Goal: Information Seeking & Learning: Learn about a topic

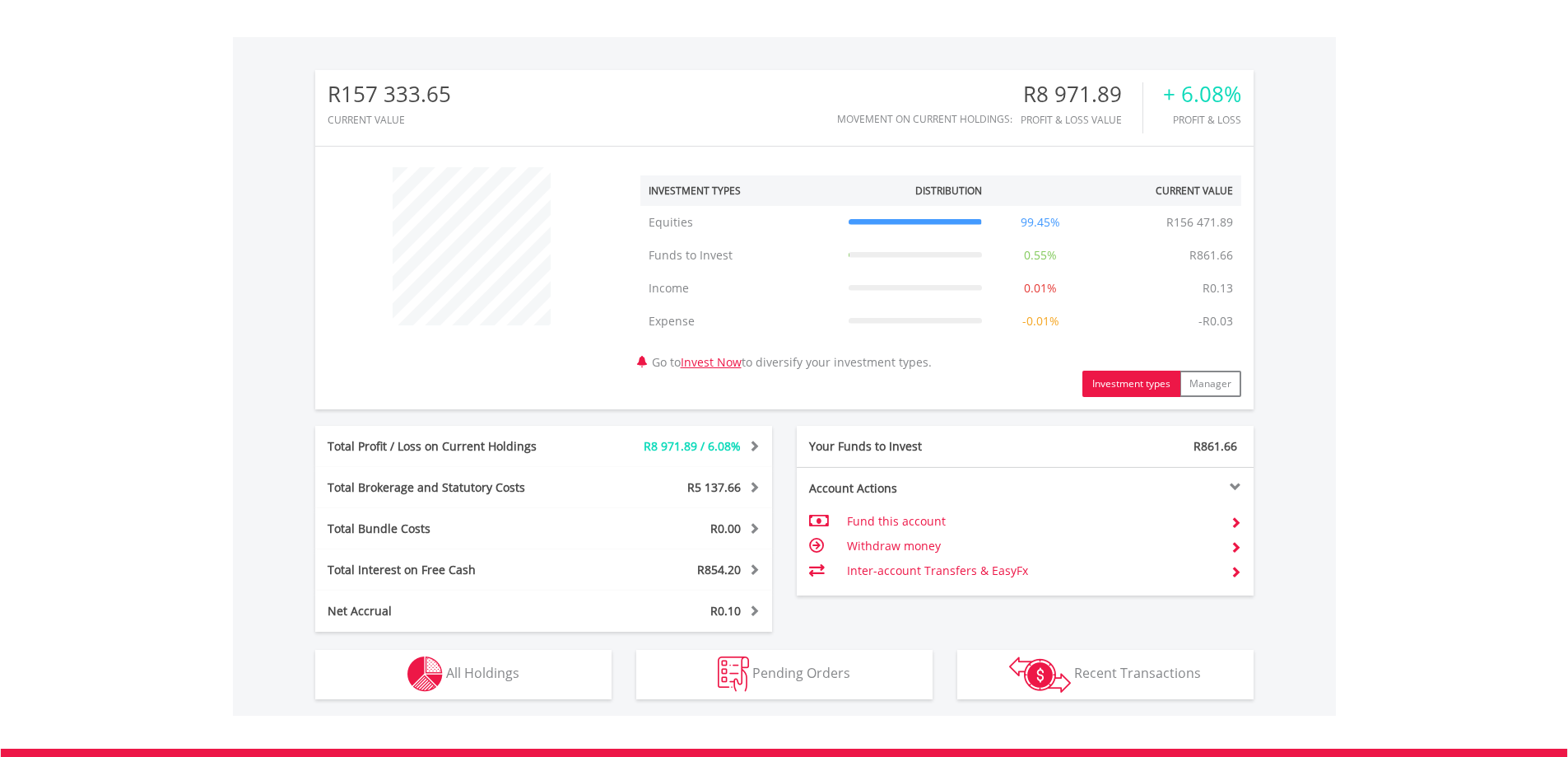
scroll to position [659, 0]
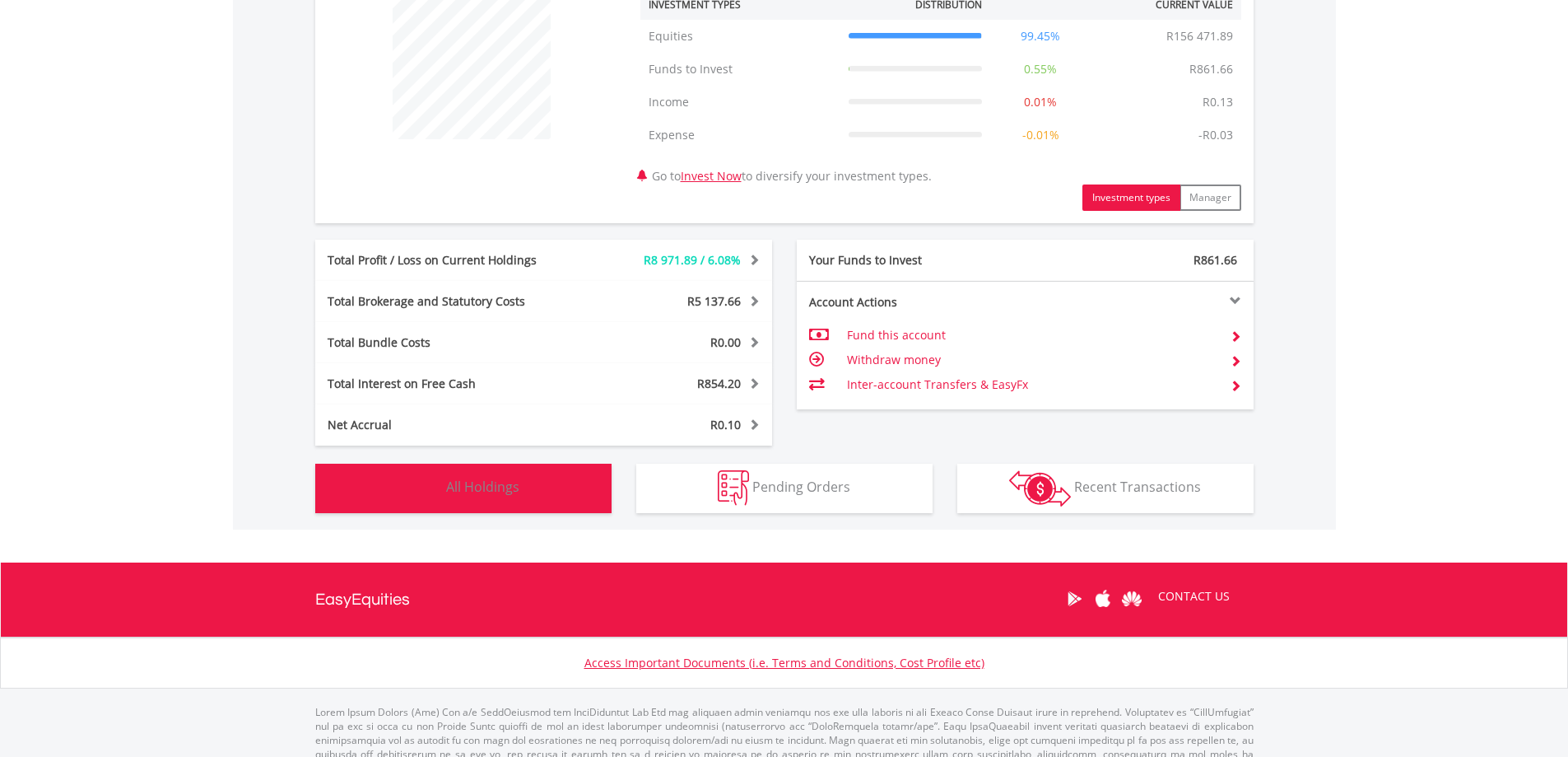
click at [559, 497] on button "Holdings All Holdings" at bounding box center [463, 488] width 296 height 50
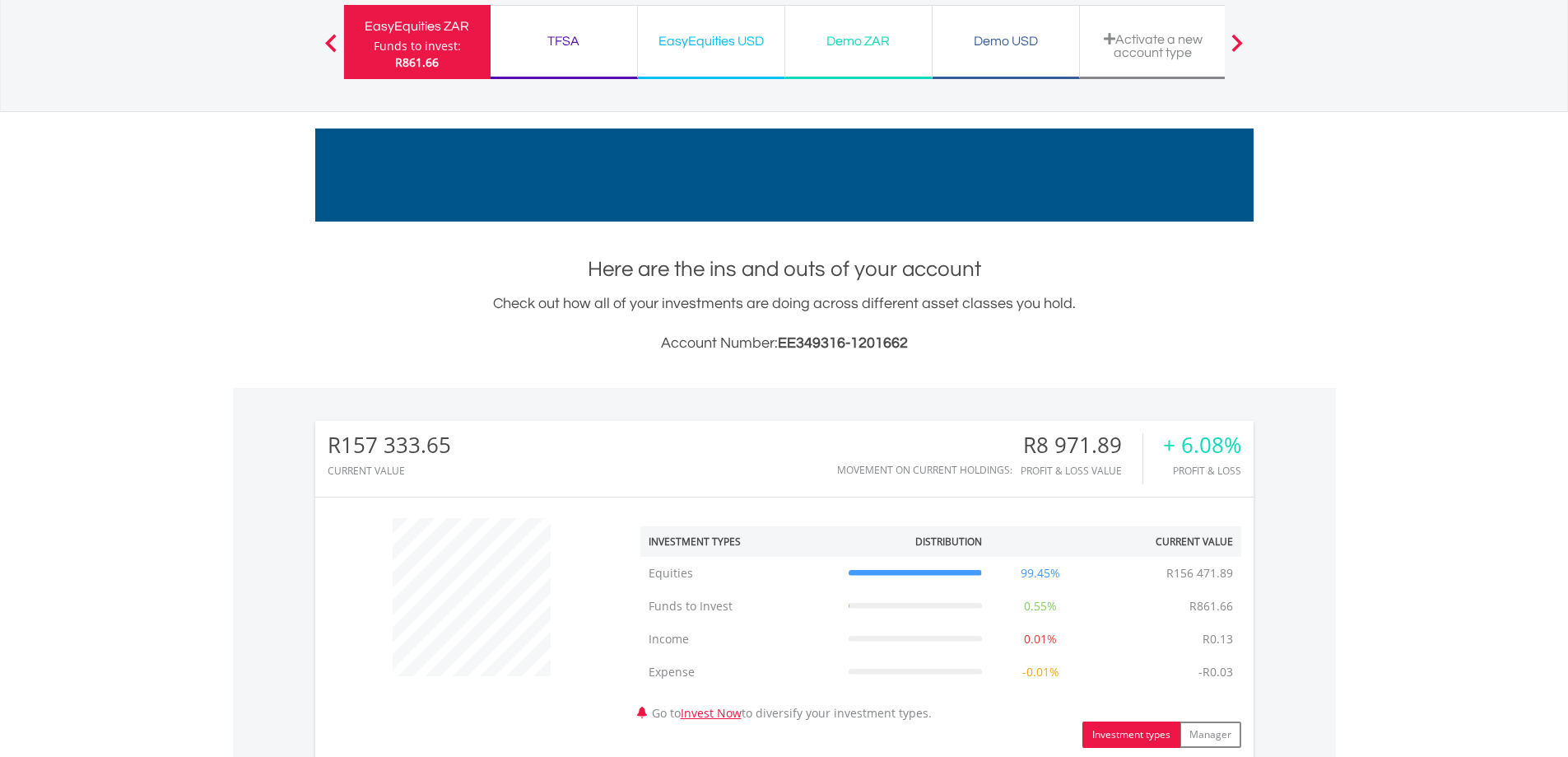
scroll to position [0, 0]
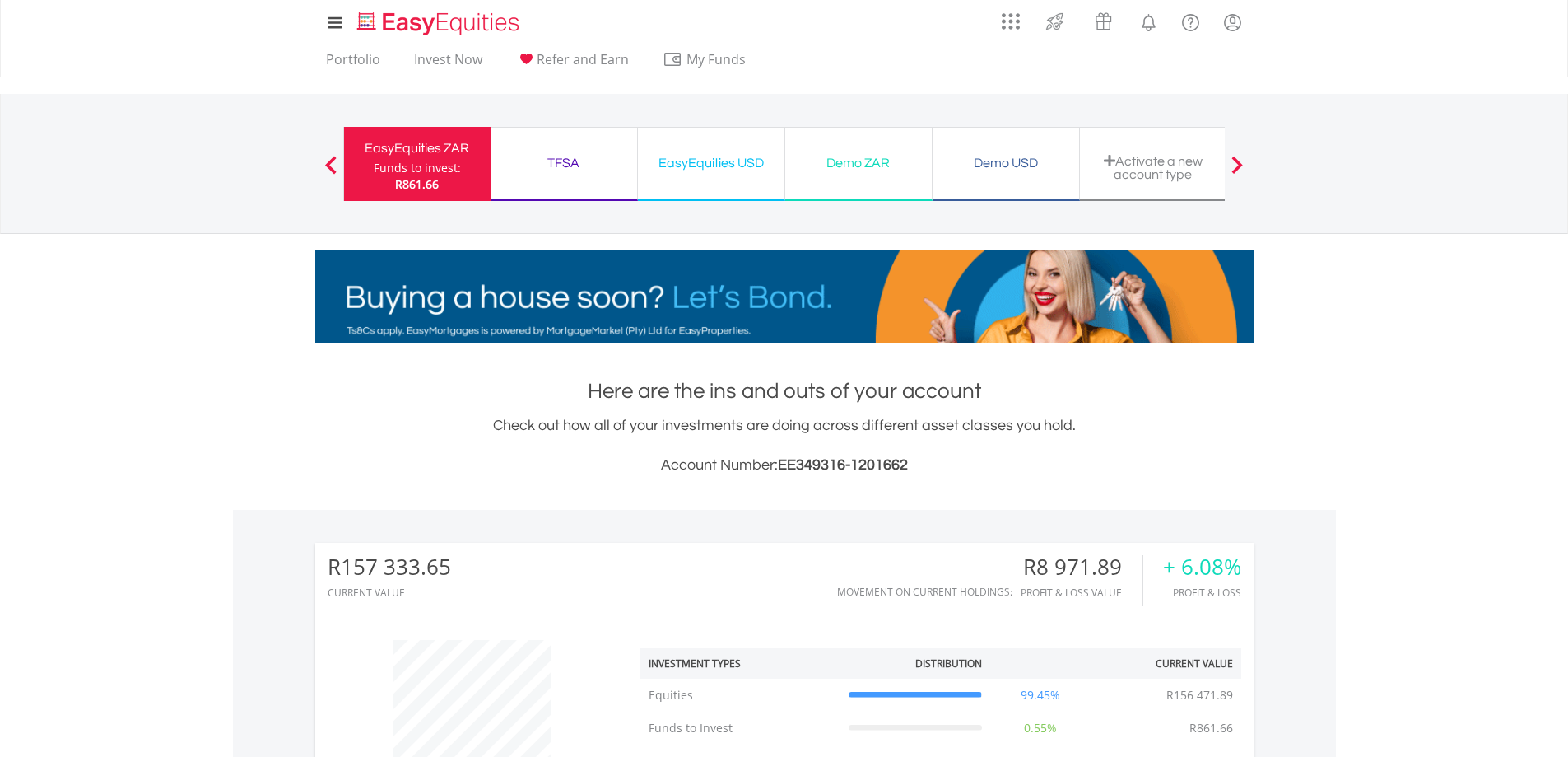
click at [603, 191] on div "TFSA Funds to invest: R861.66" at bounding box center [564, 164] width 147 height 74
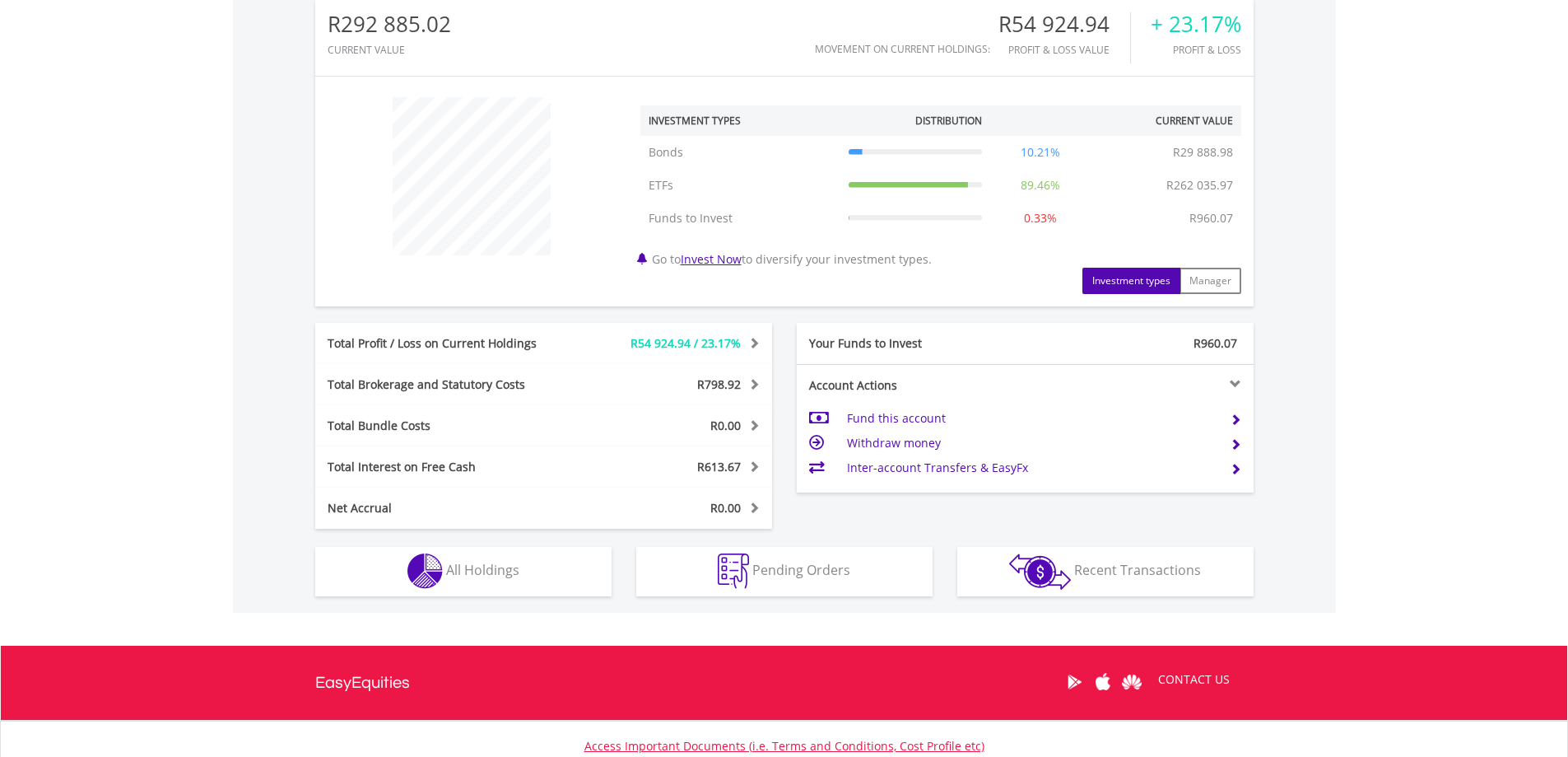
scroll to position [659, 0]
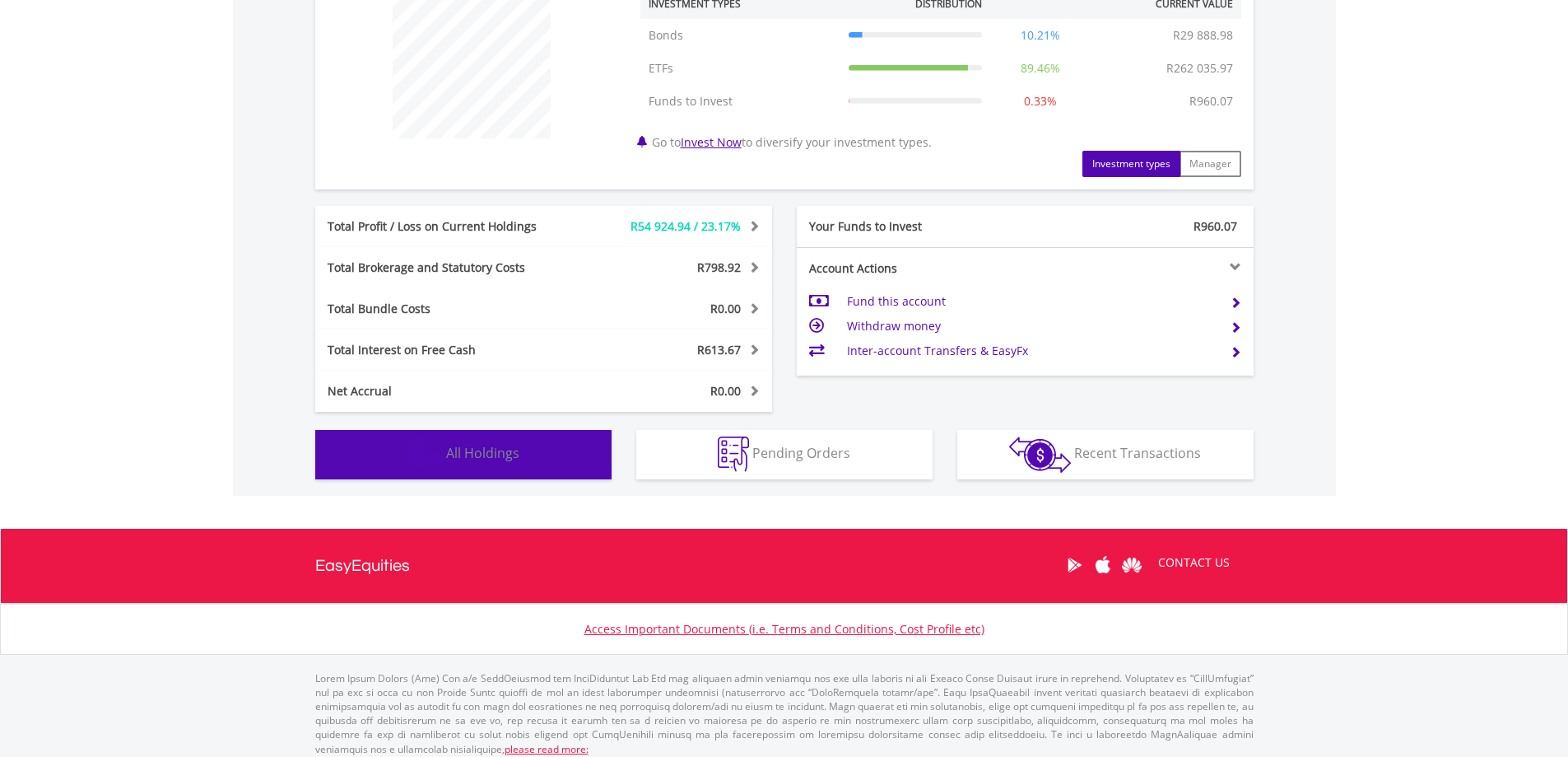
click at [554, 459] on button "Holdings All Holdings" at bounding box center [463, 454] width 296 height 50
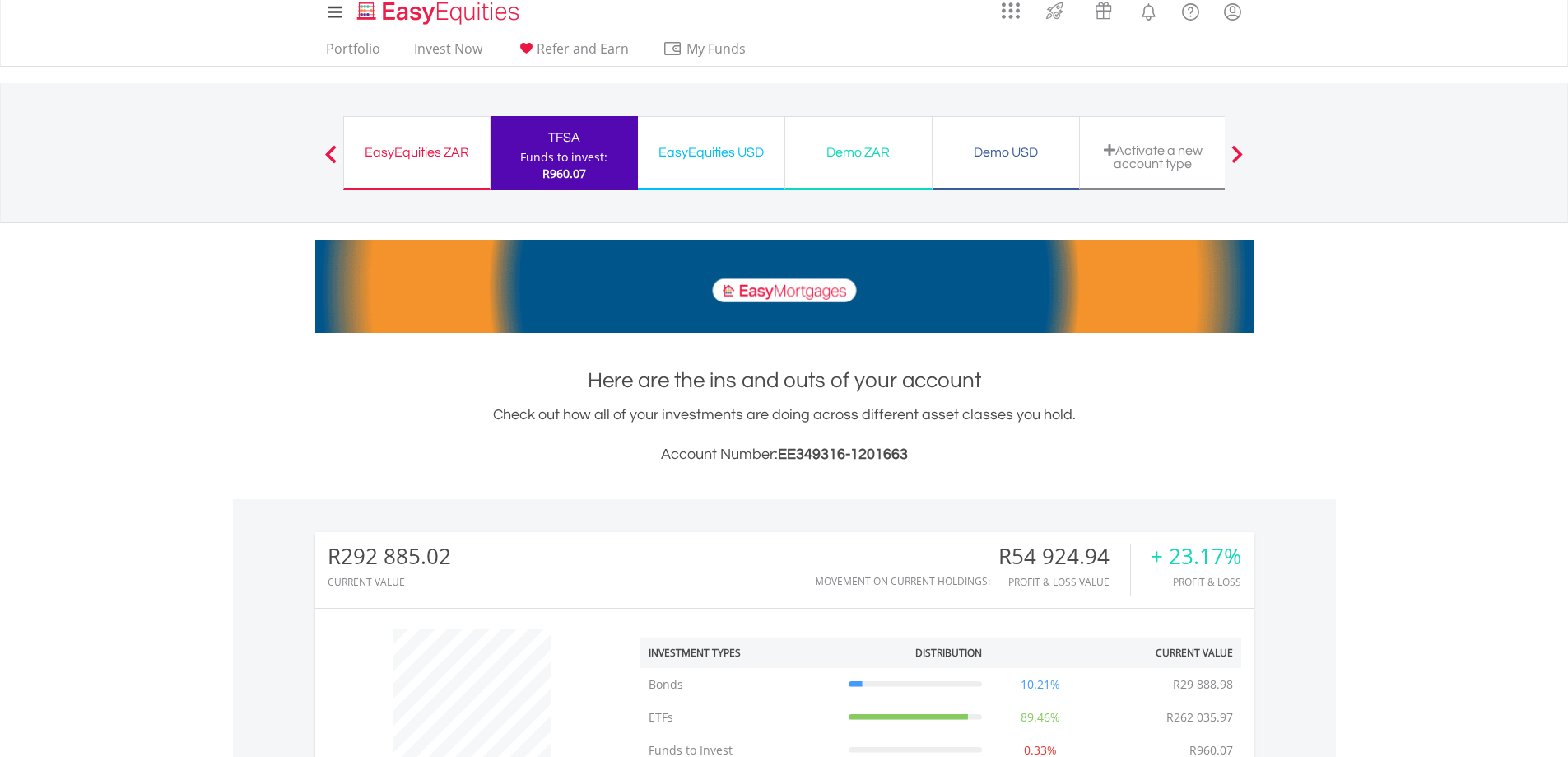
scroll to position [0, 0]
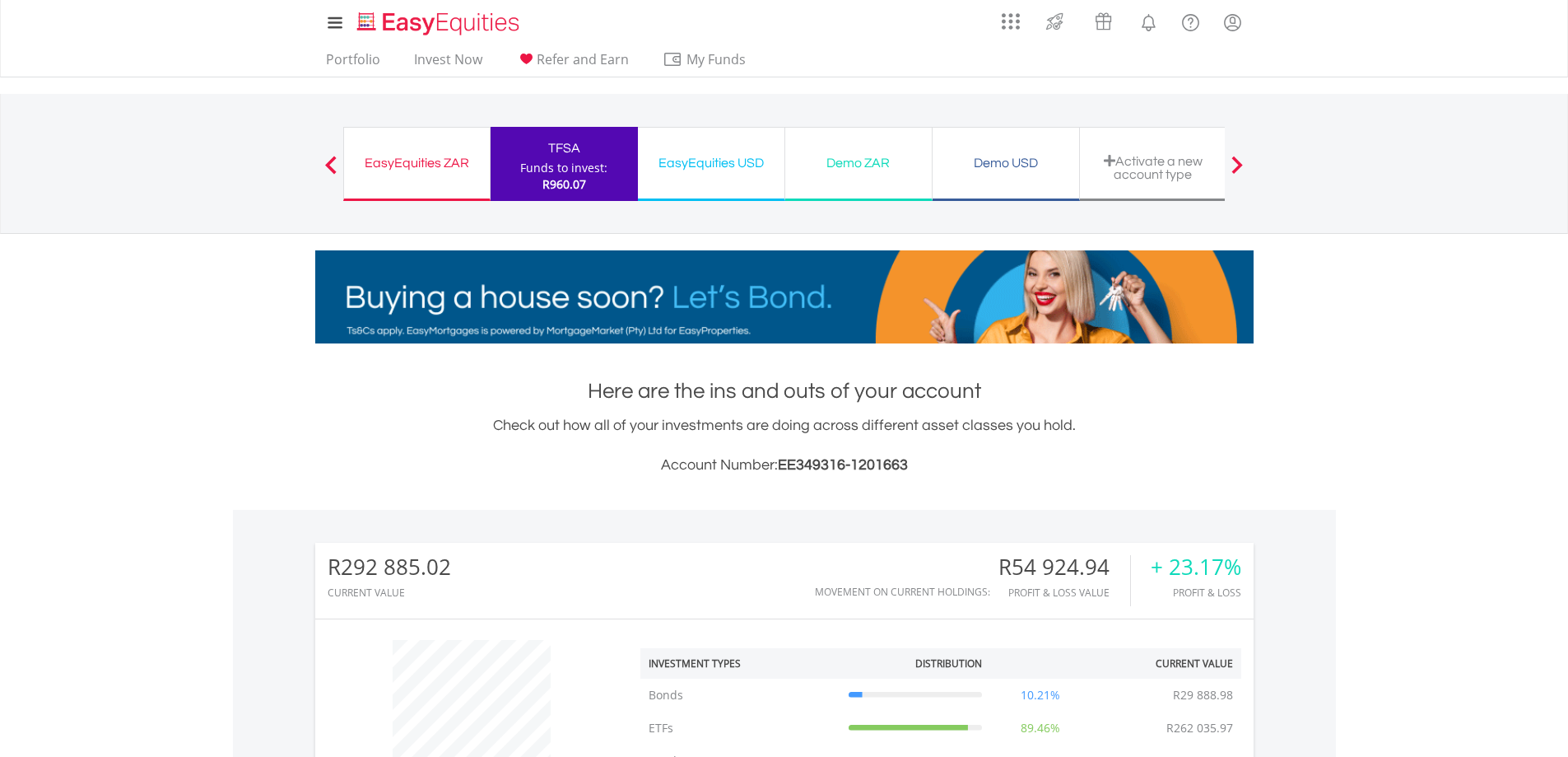
click at [723, 175] on div "EasyEquities USD Funds to invest: R960.07" at bounding box center [711, 164] width 147 height 74
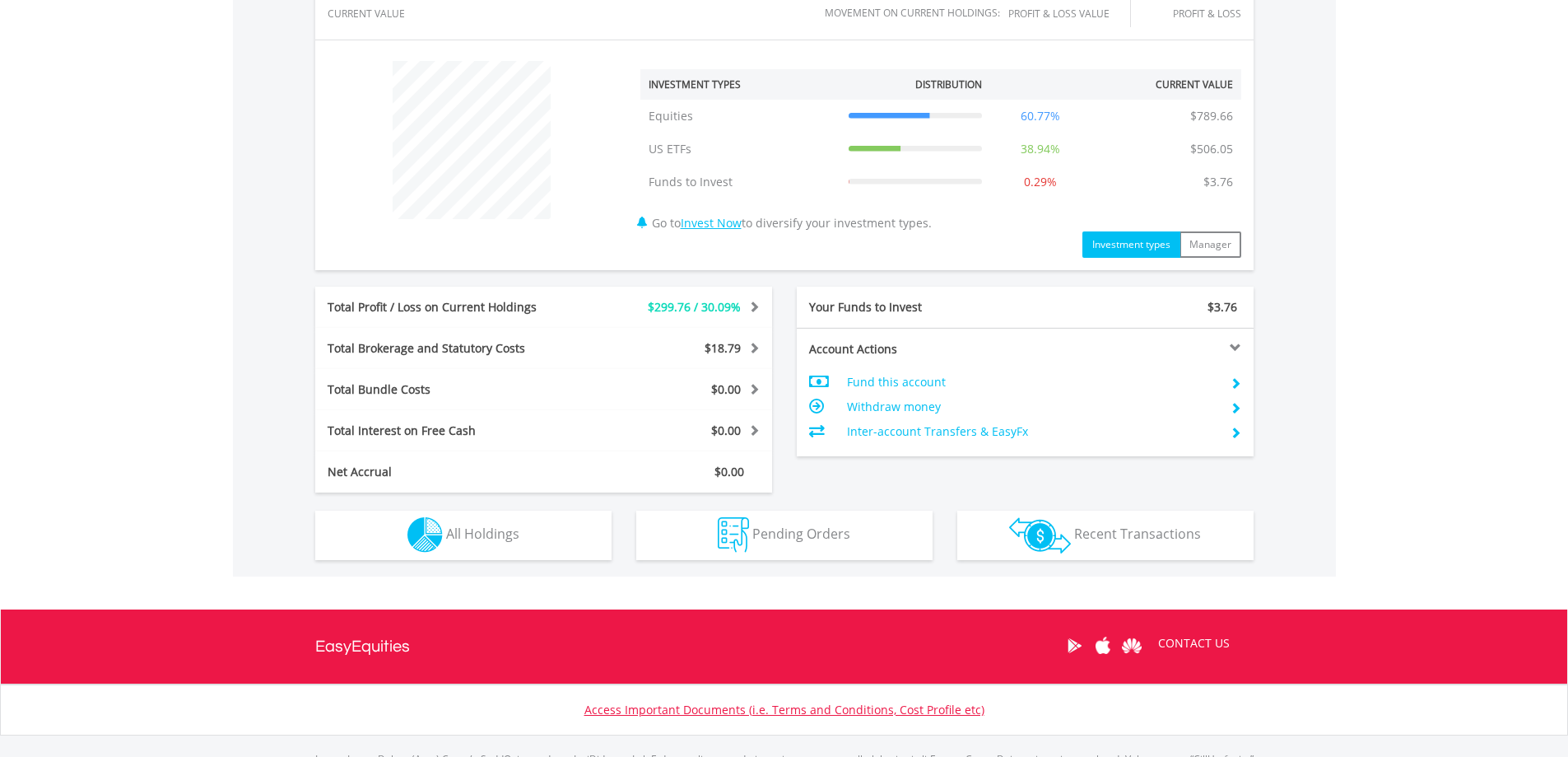
scroll to position [659, 0]
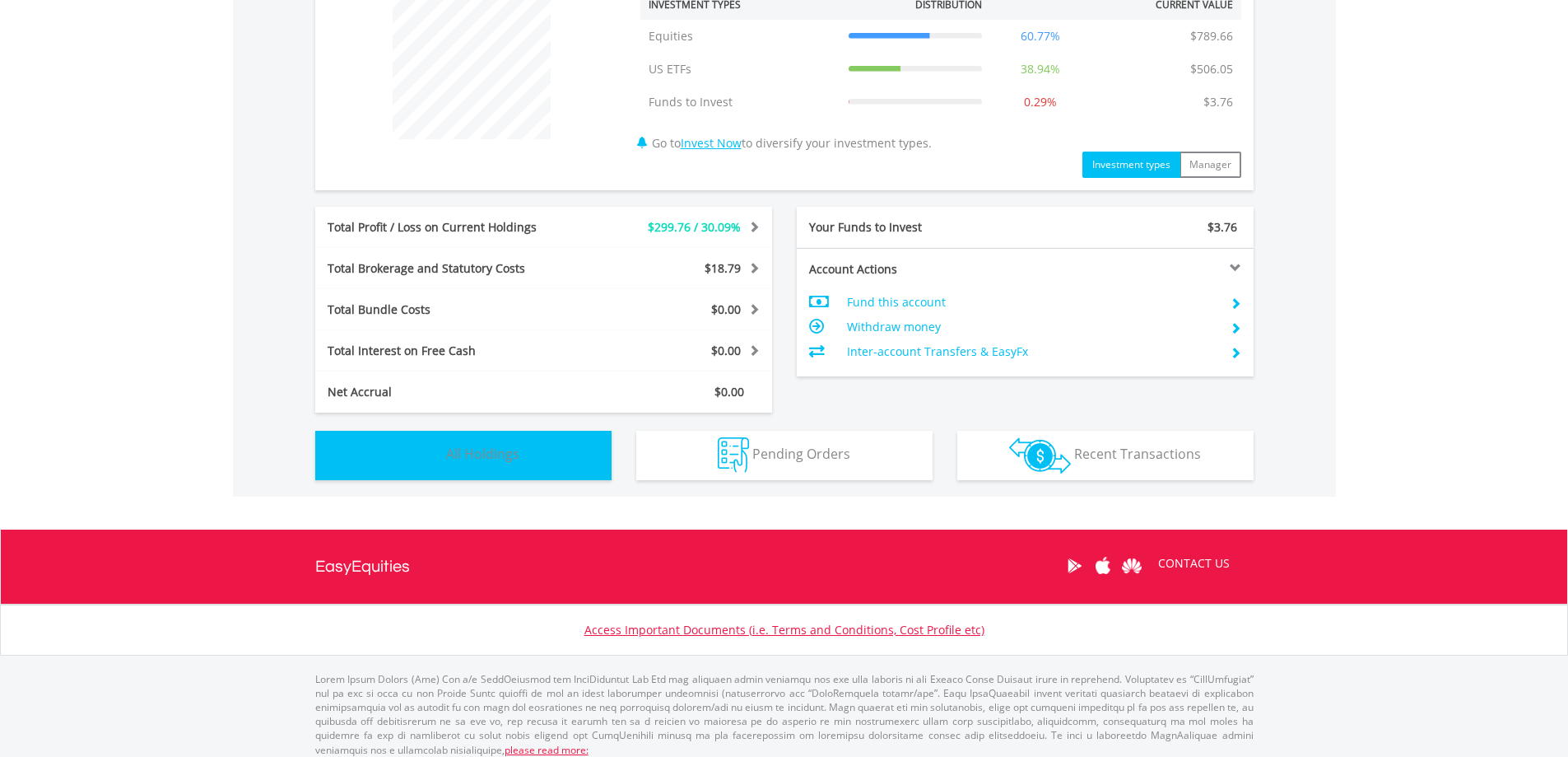
click at [516, 461] on span "All Holdings" at bounding box center [482, 453] width 73 height 18
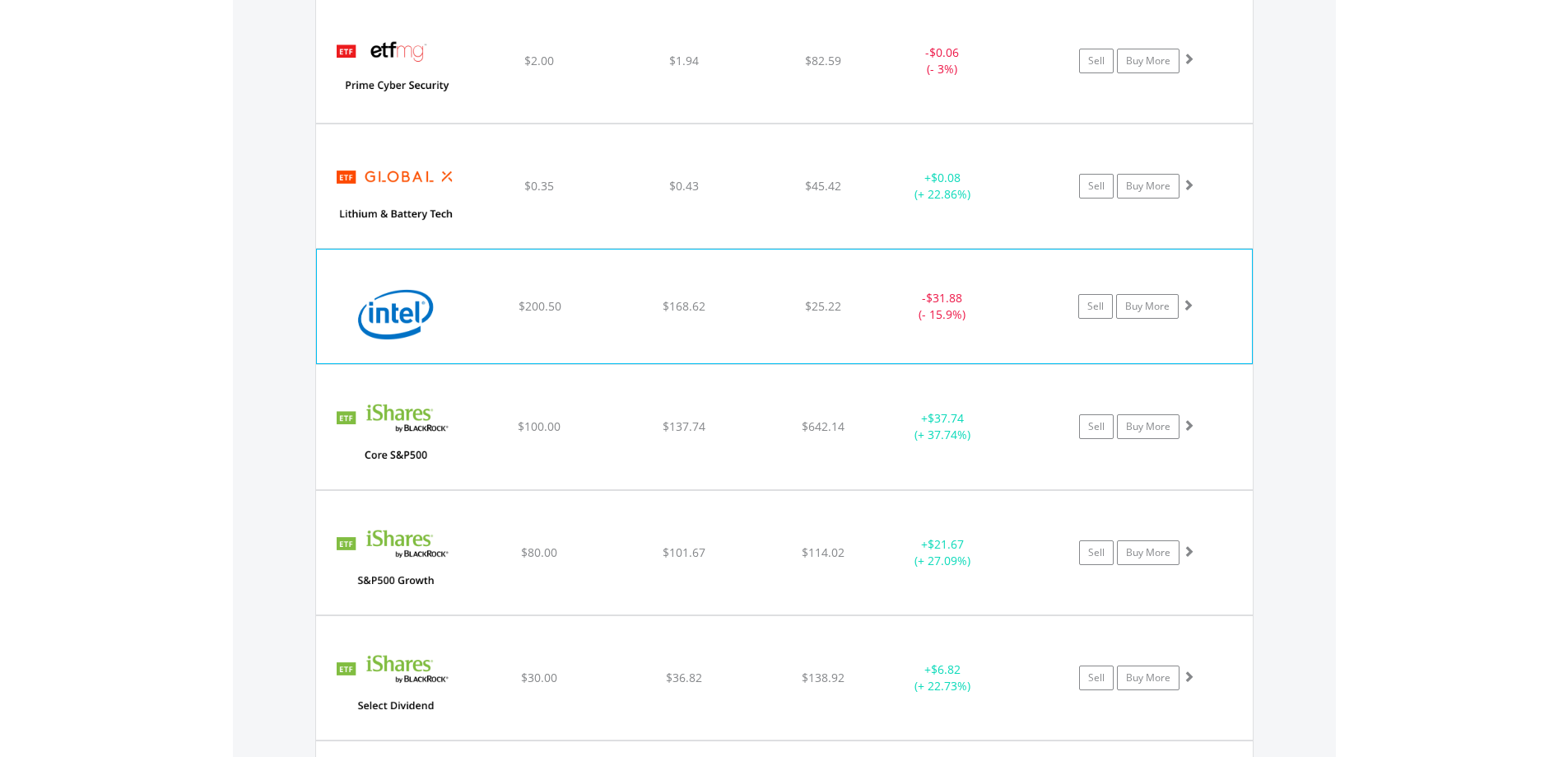
scroll to position [2917, 0]
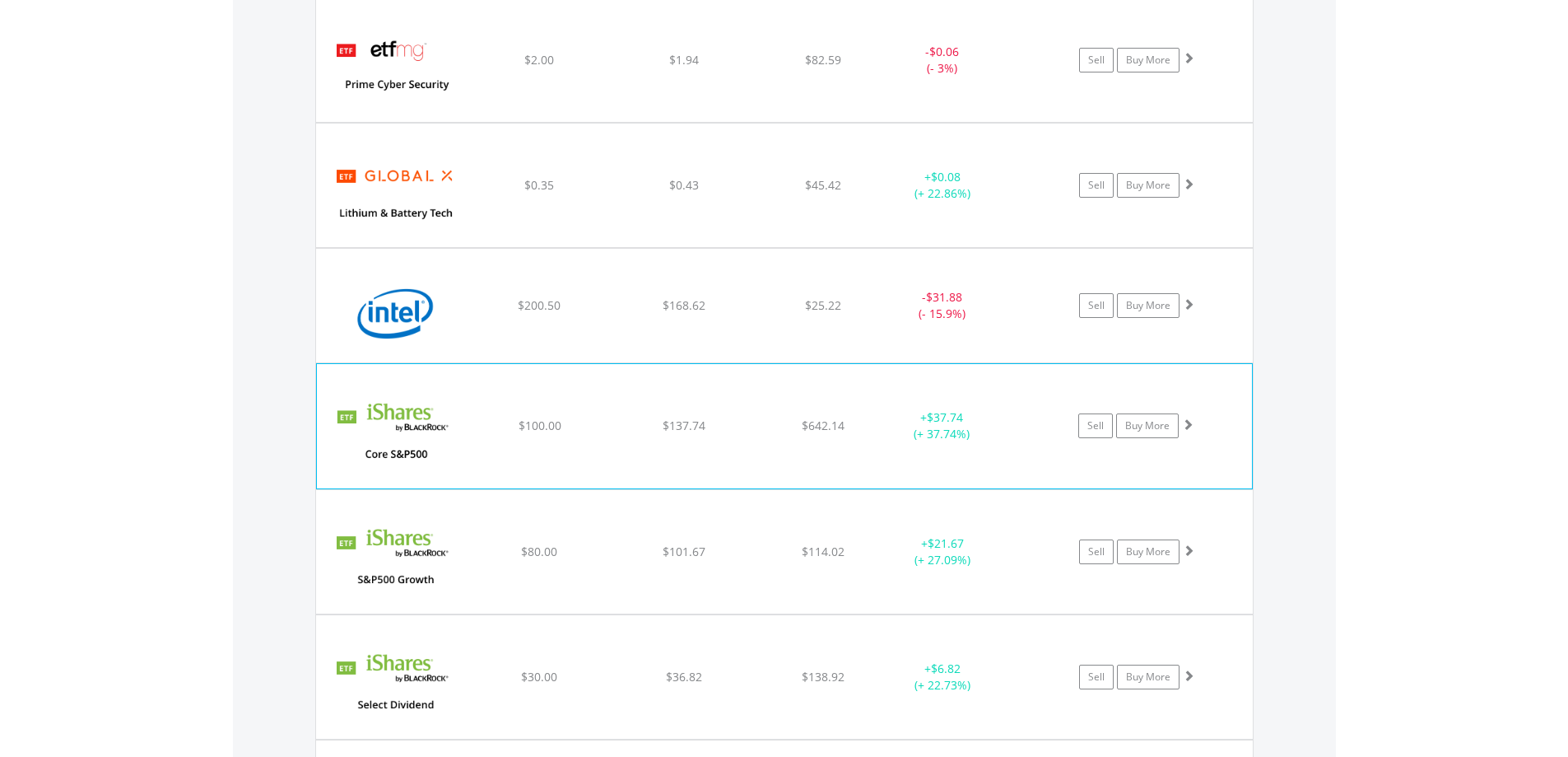
click at [411, 407] on img at bounding box center [396, 434] width 142 height 98
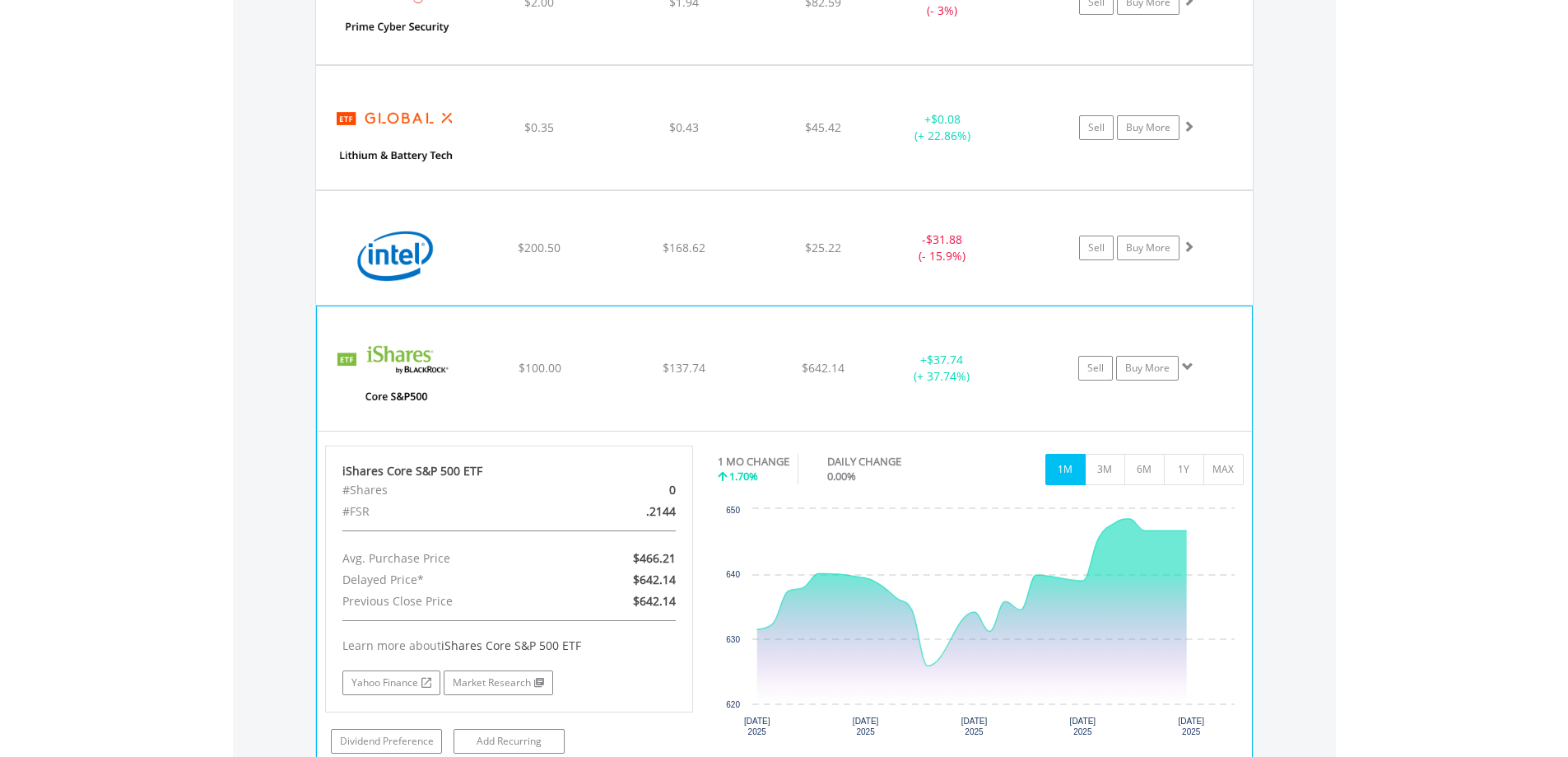
scroll to position [3082, 0]
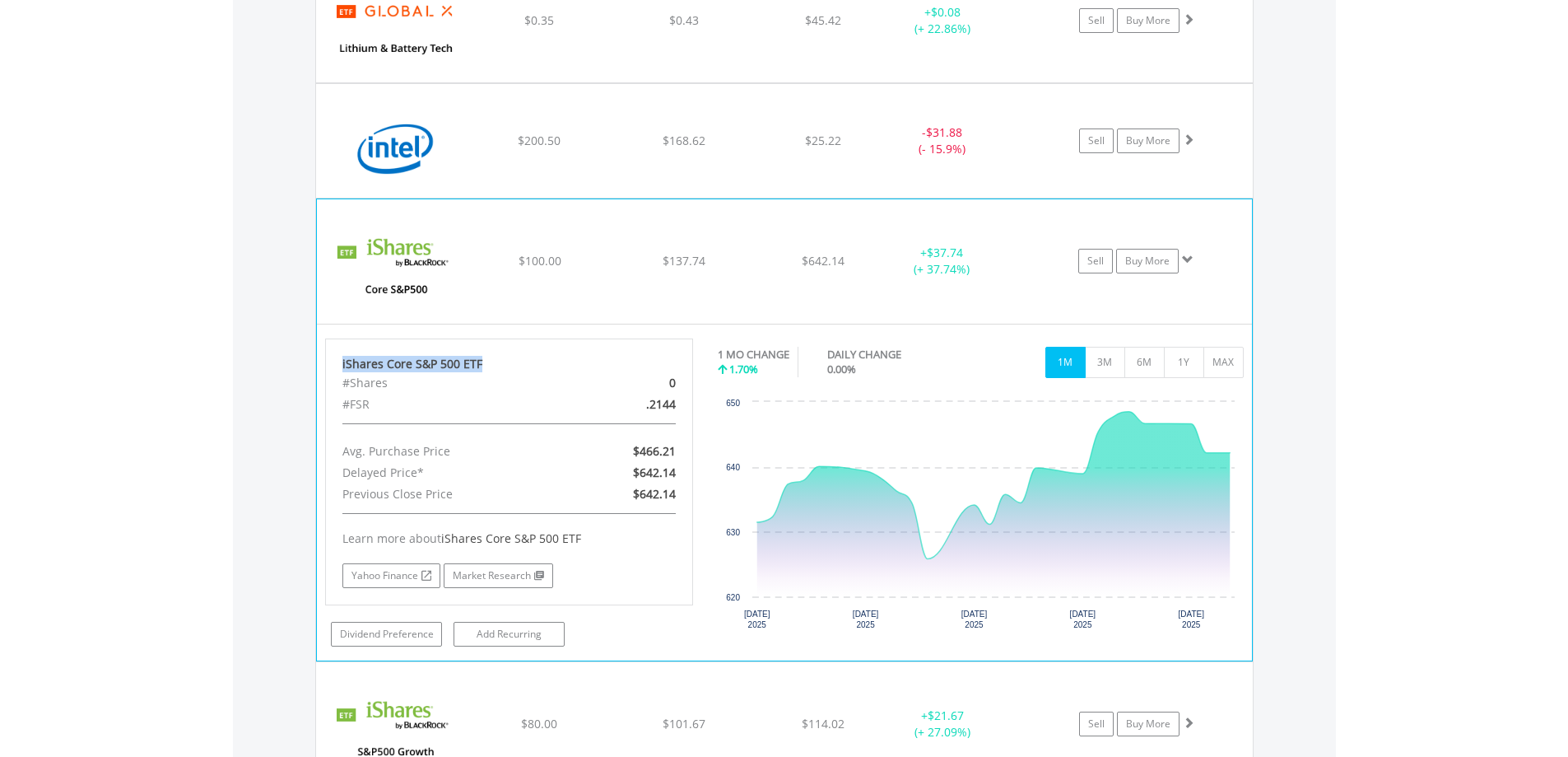
drag, startPoint x: 481, startPoint y: 359, endPoint x: 341, endPoint y: 359, distance: 140.0
click at [342, 359] on div "iShares Core S&P 500 ETF" at bounding box center [509, 364] width 334 height 16
copy div "iShares Core S&P 500 ETF"
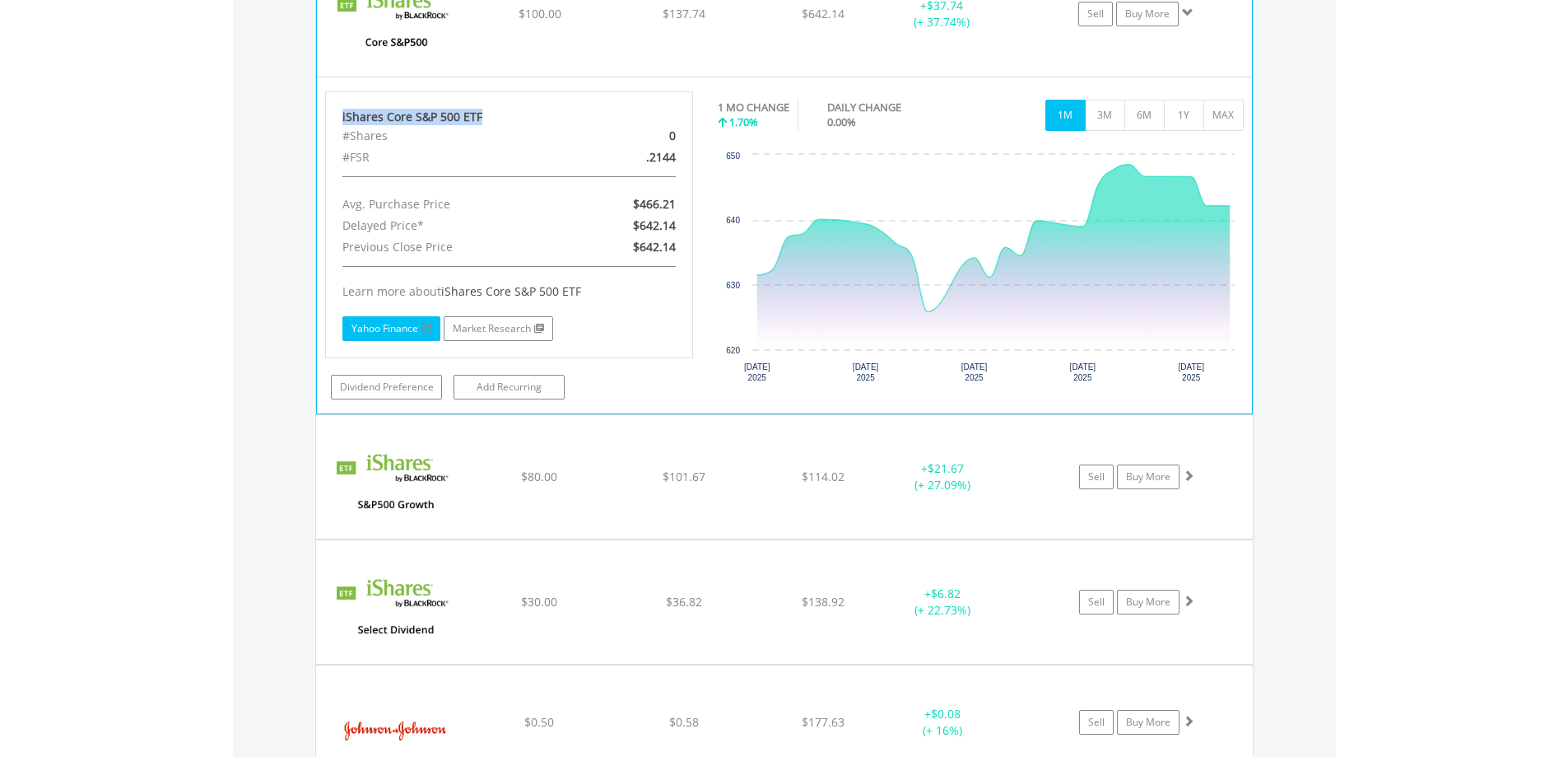
scroll to position [3411, 0]
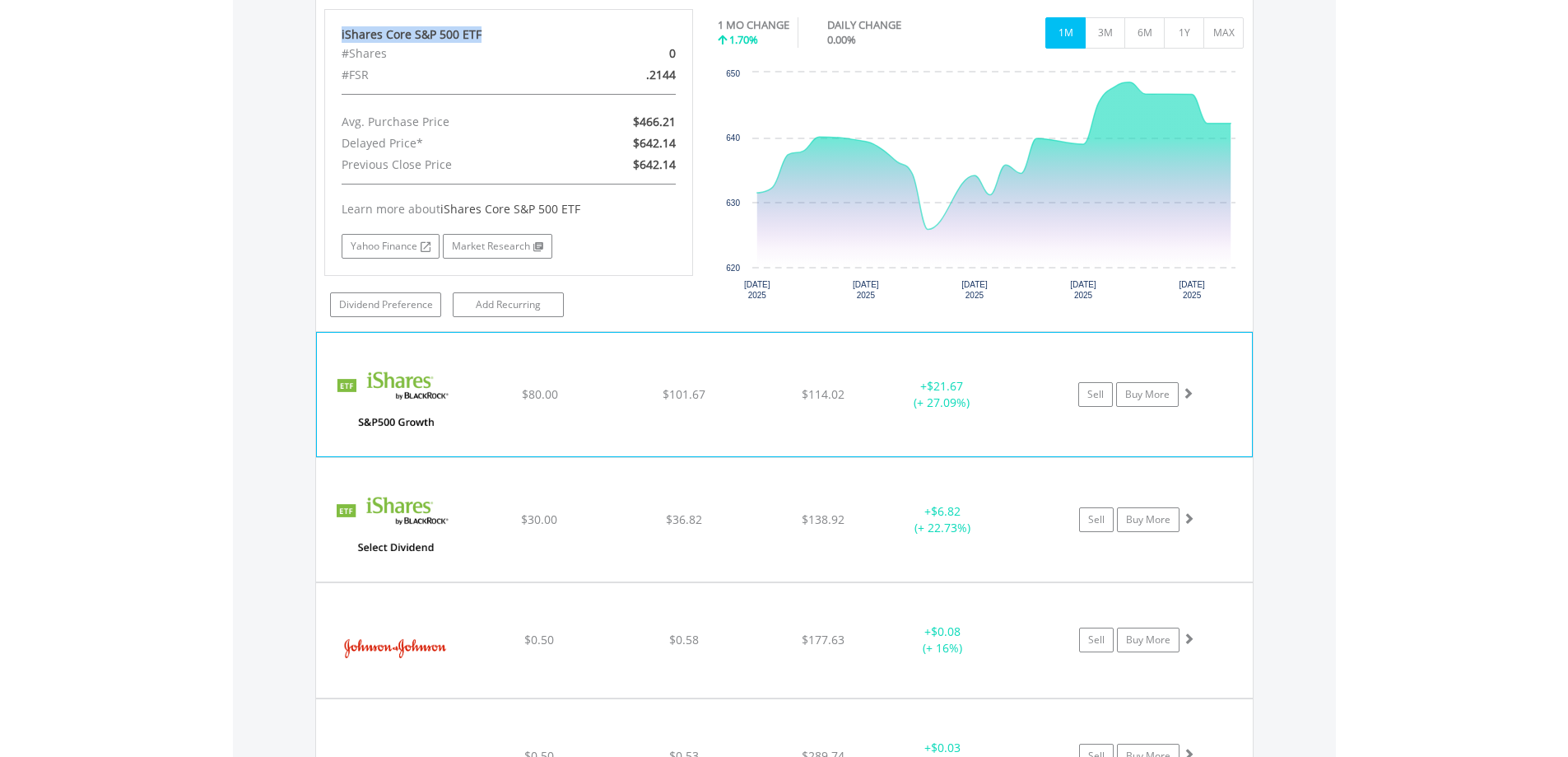
click at [391, 383] on img at bounding box center [396, 402] width 142 height 98
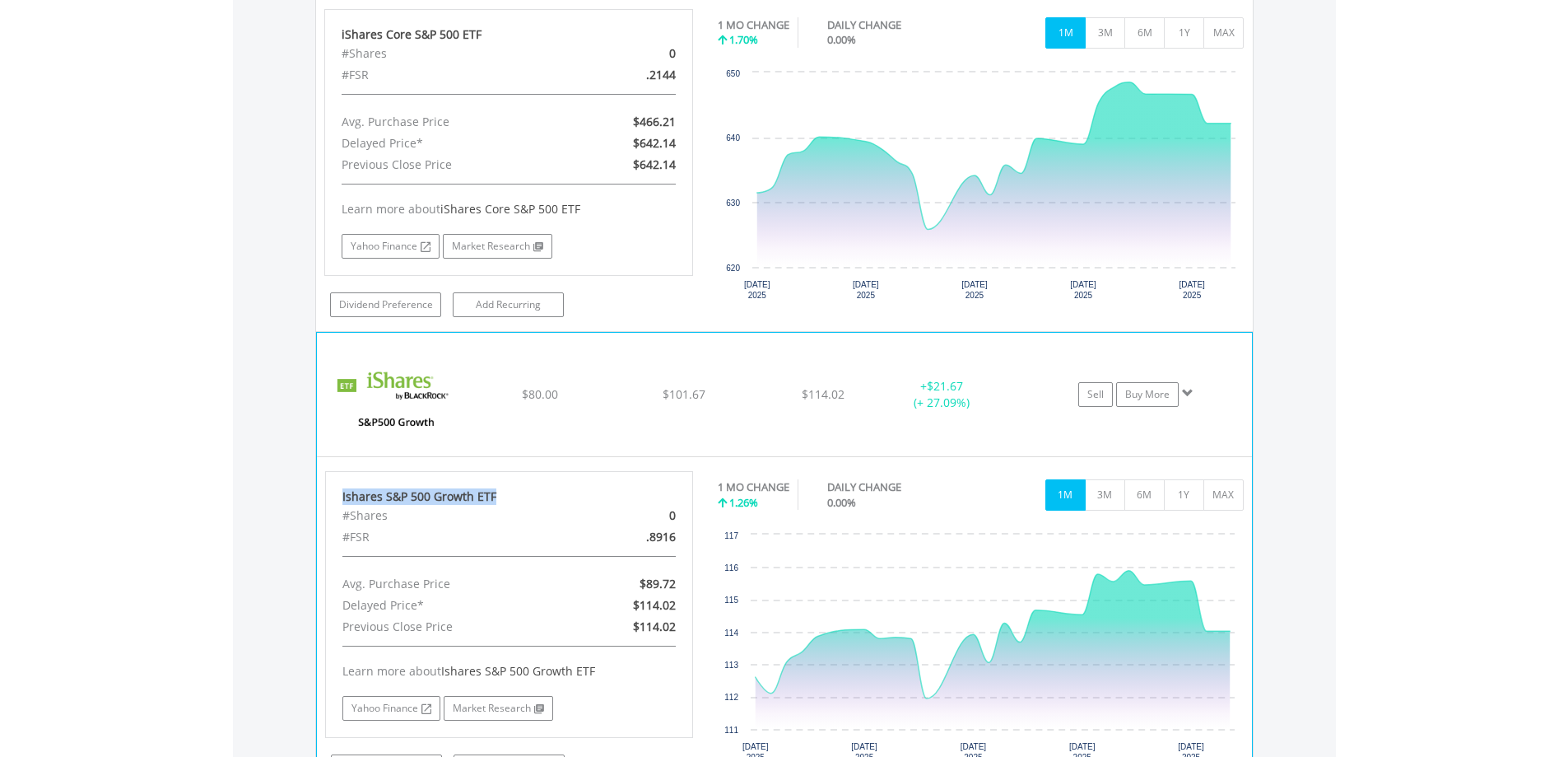
drag, startPoint x: 497, startPoint y: 498, endPoint x: 332, endPoint y: 501, distance: 165.0
click at [332, 501] on div "Ishares S&P 500 Growth ETF #Shares 0 #FSR .8916 Avg. Purchase Price $89.72 Dela…" at bounding box center [509, 603] width 369 height 266
copy div "Ishares S&P 500 Growth ETF"
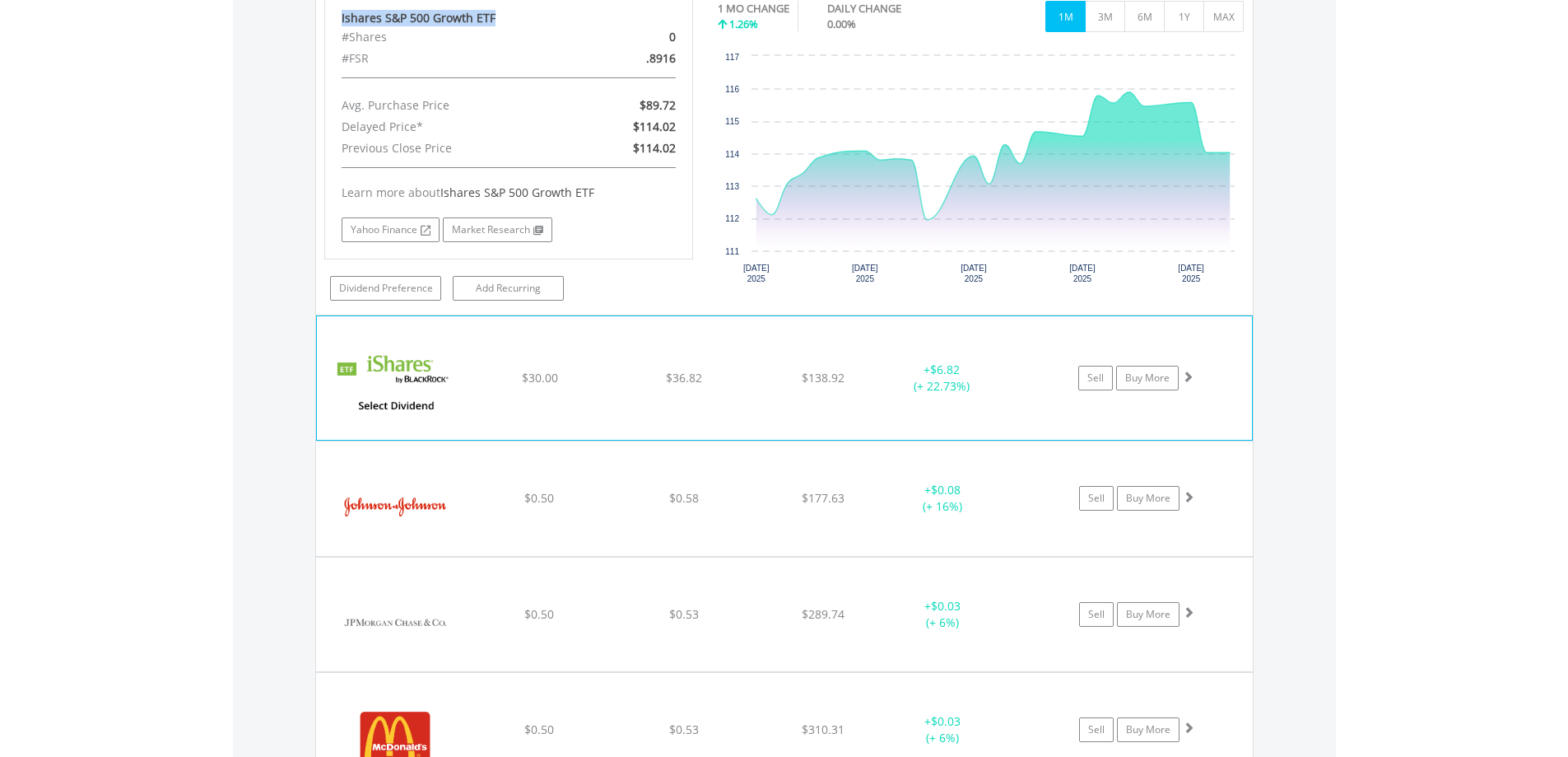
scroll to position [3905, 0]
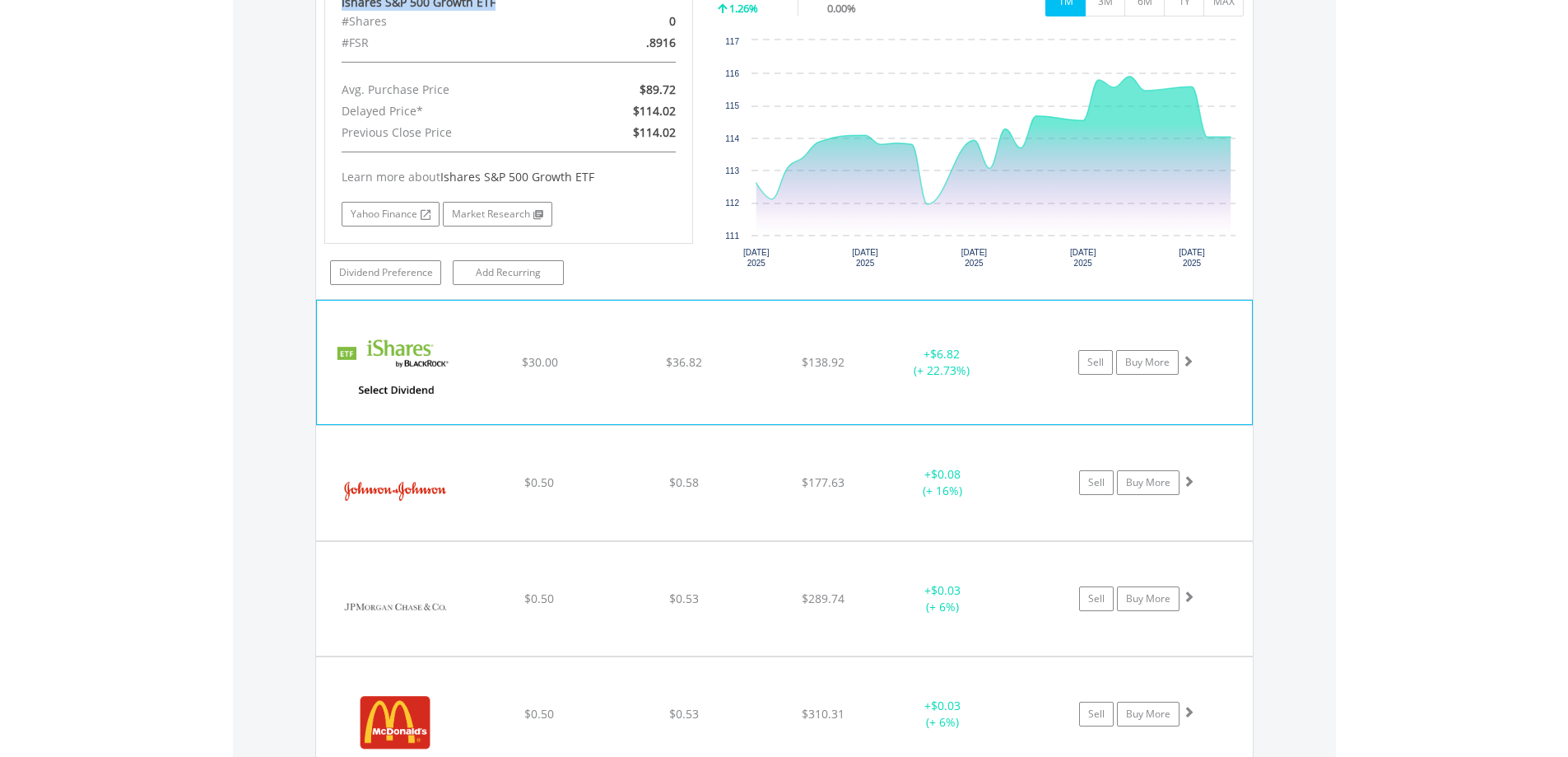
click at [401, 353] on img at bounding box center [396, 369] width 142 height 98
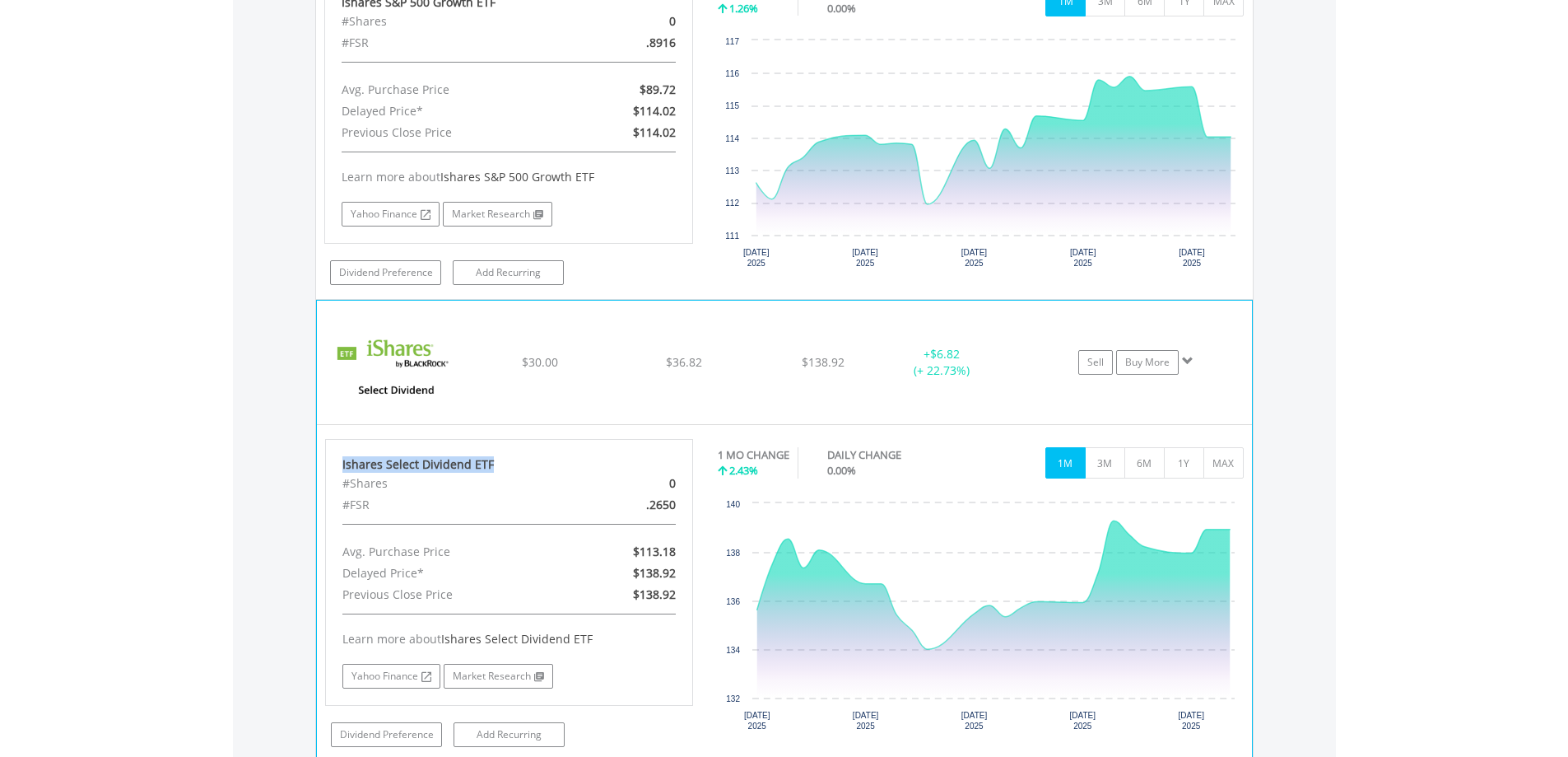
drag, startPoint x: 496, startPoint y: 461, endPoint x: 340, endPoint y: 464, distance: 156.0
click at [340, 464] on div "Ishares Select Dividend ETF #Shares 0 #FSR .2650 Avg. Purchase Price $113.18 De…" at bounding box center [509, 572] width 369 height 266
copy div "Ishares Select Dividend ETF"
click at [405, 358] on img at bounding box center [396, 369] width 142 height 98
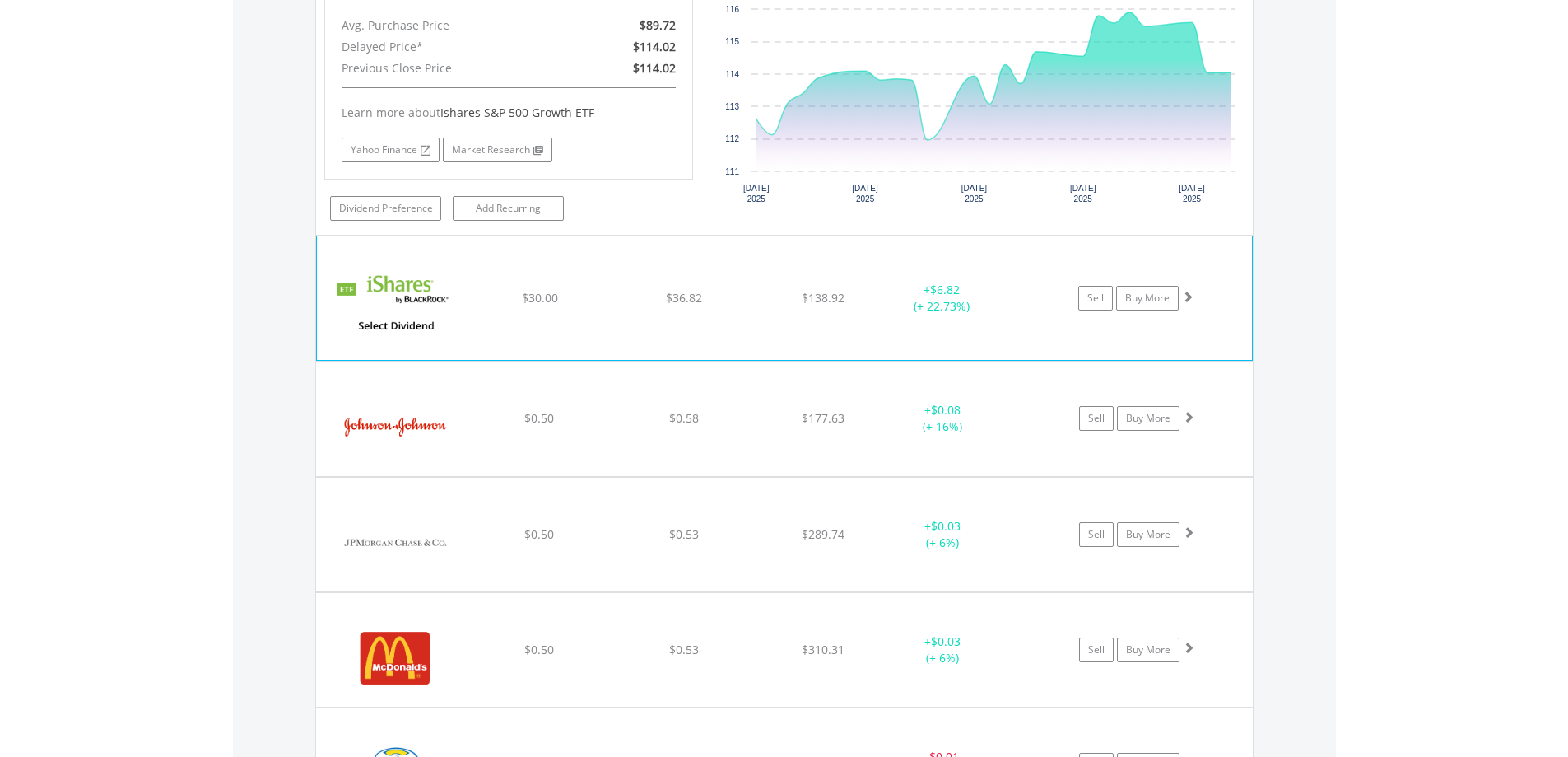
scroll to position [4070, 0]
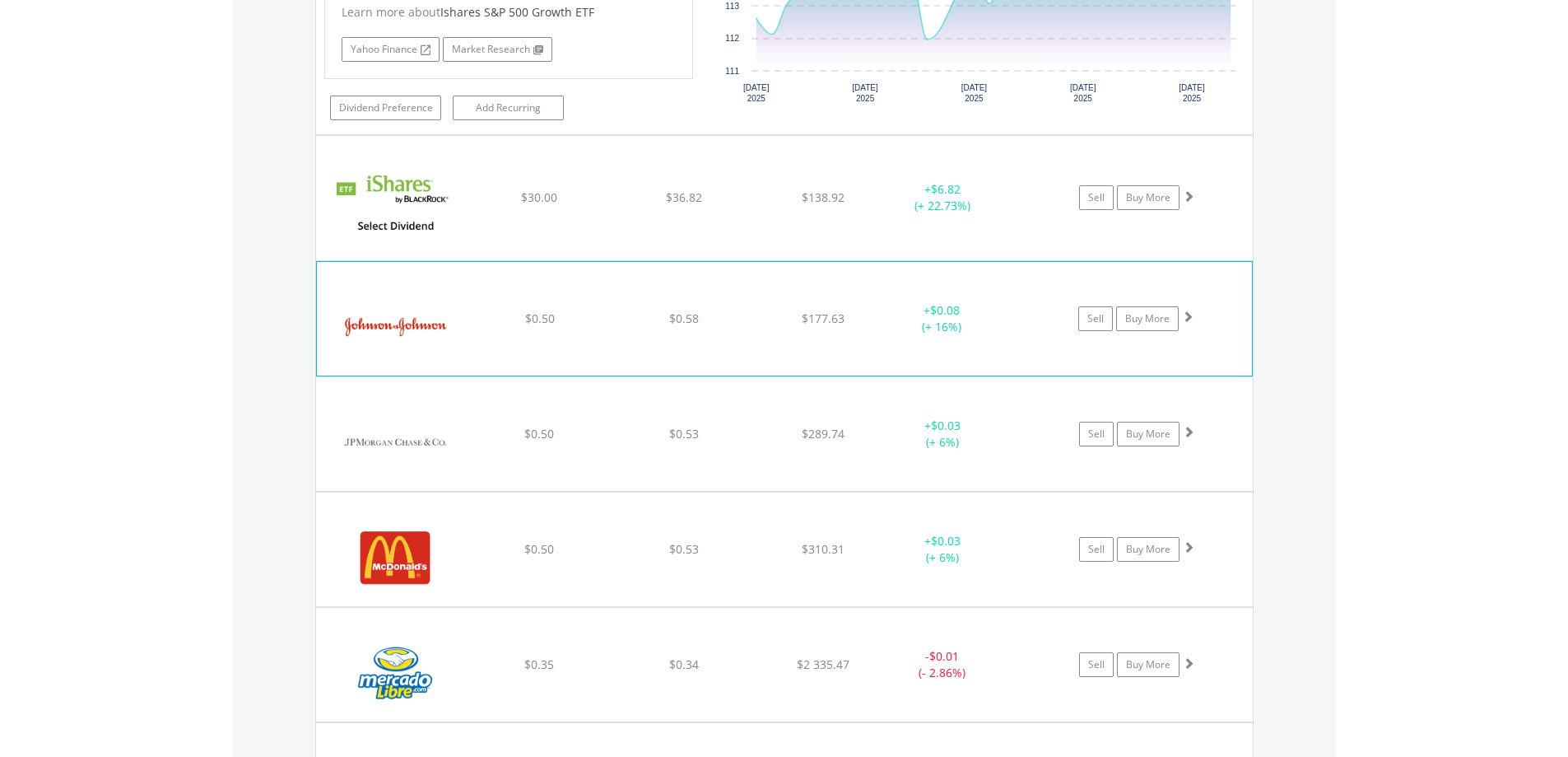
click at [396, 328] on img at bounding box center [396, 327] width 142 height 89
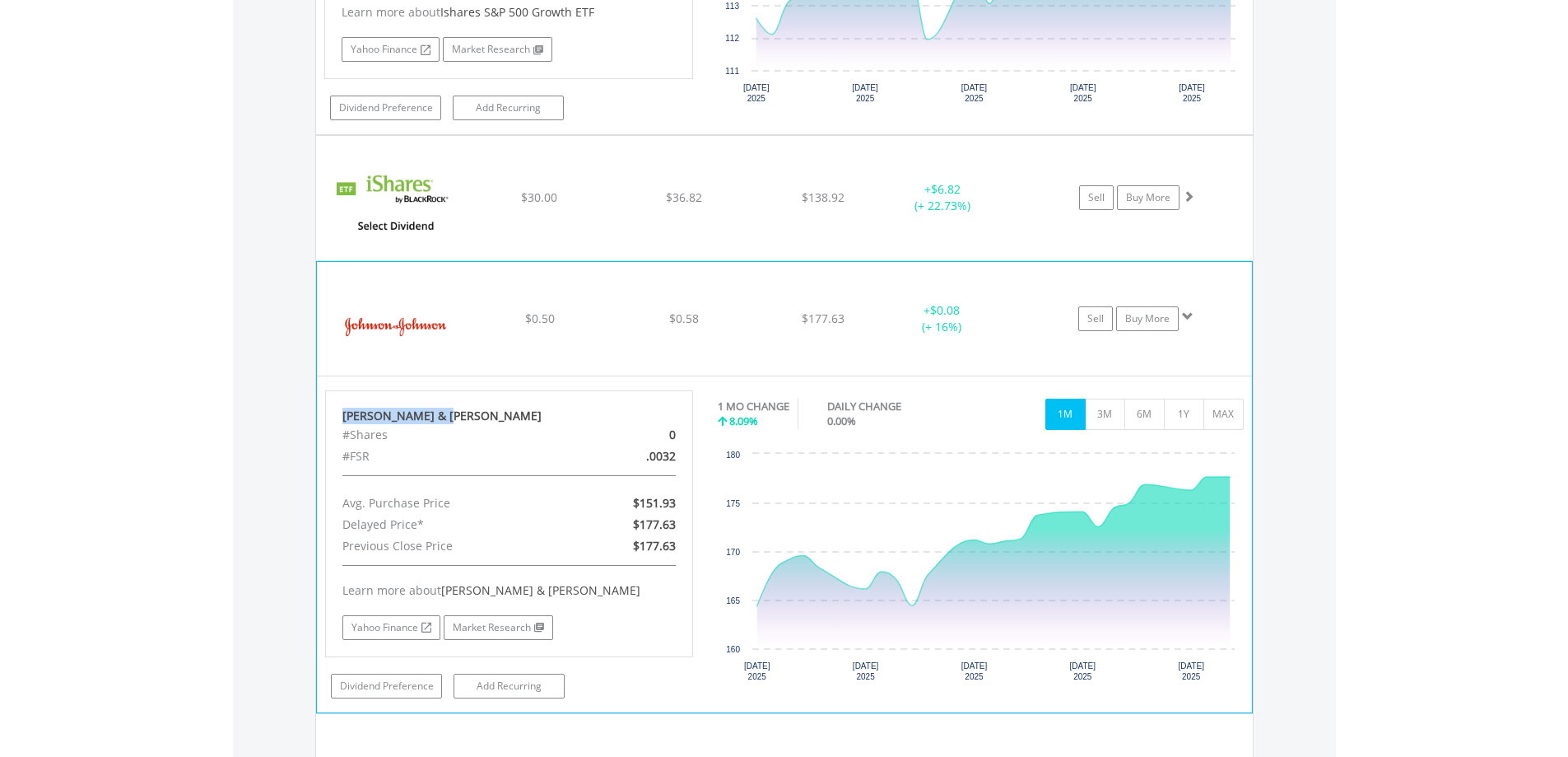
drag, startPoint x: 455, startPoint y: 413, endPoint x: 339, endPoint y: 404, distance: 116.3
click at [339, 404] on div "Johnson & Johnson #Shares 0 #FSR .0032 Avg. Purchase Price $151.93 Delayed Pric…" at bounding box center [509, 523] width 369 height 266
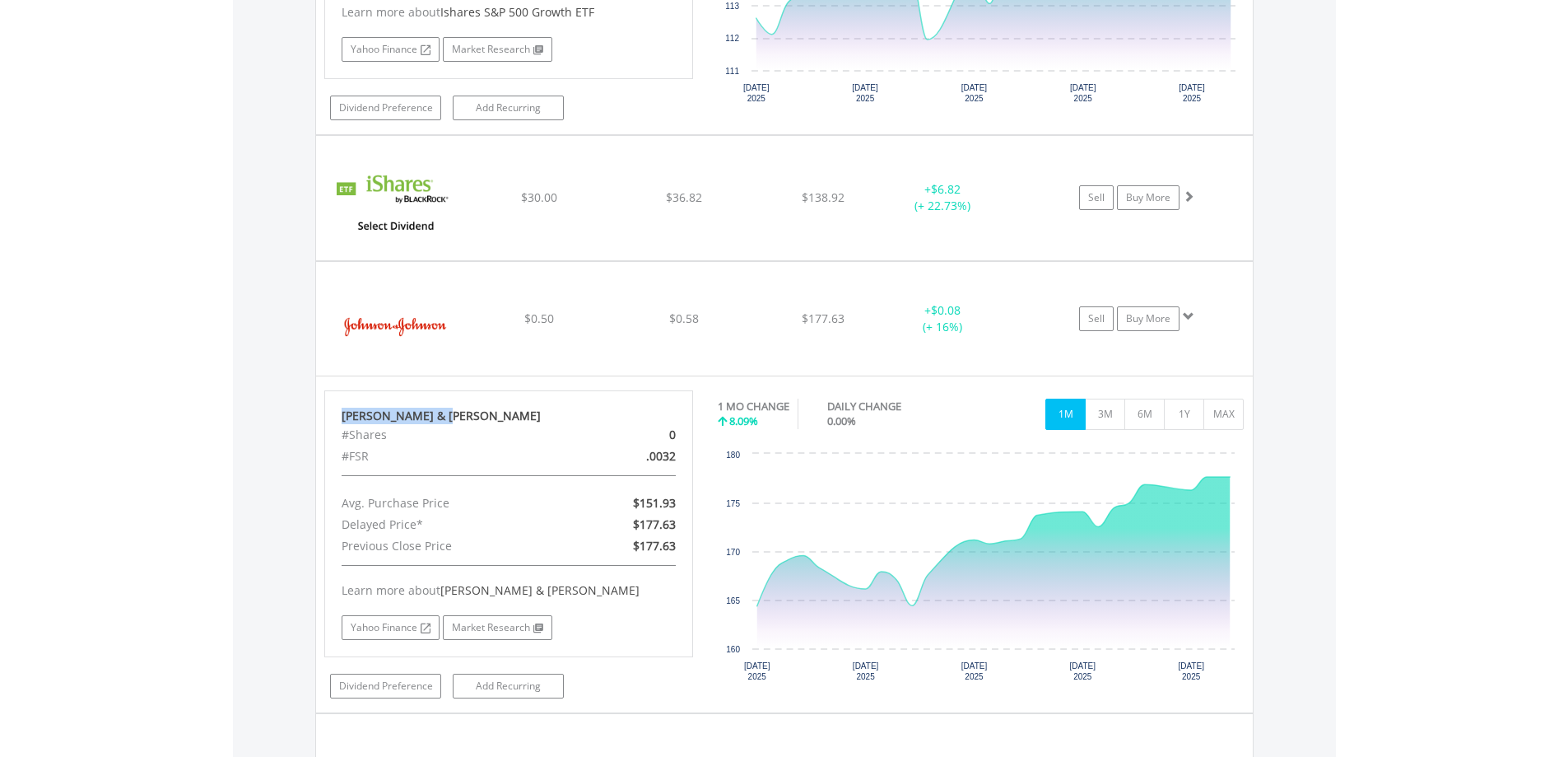
copy div "Johnson & Johnson"
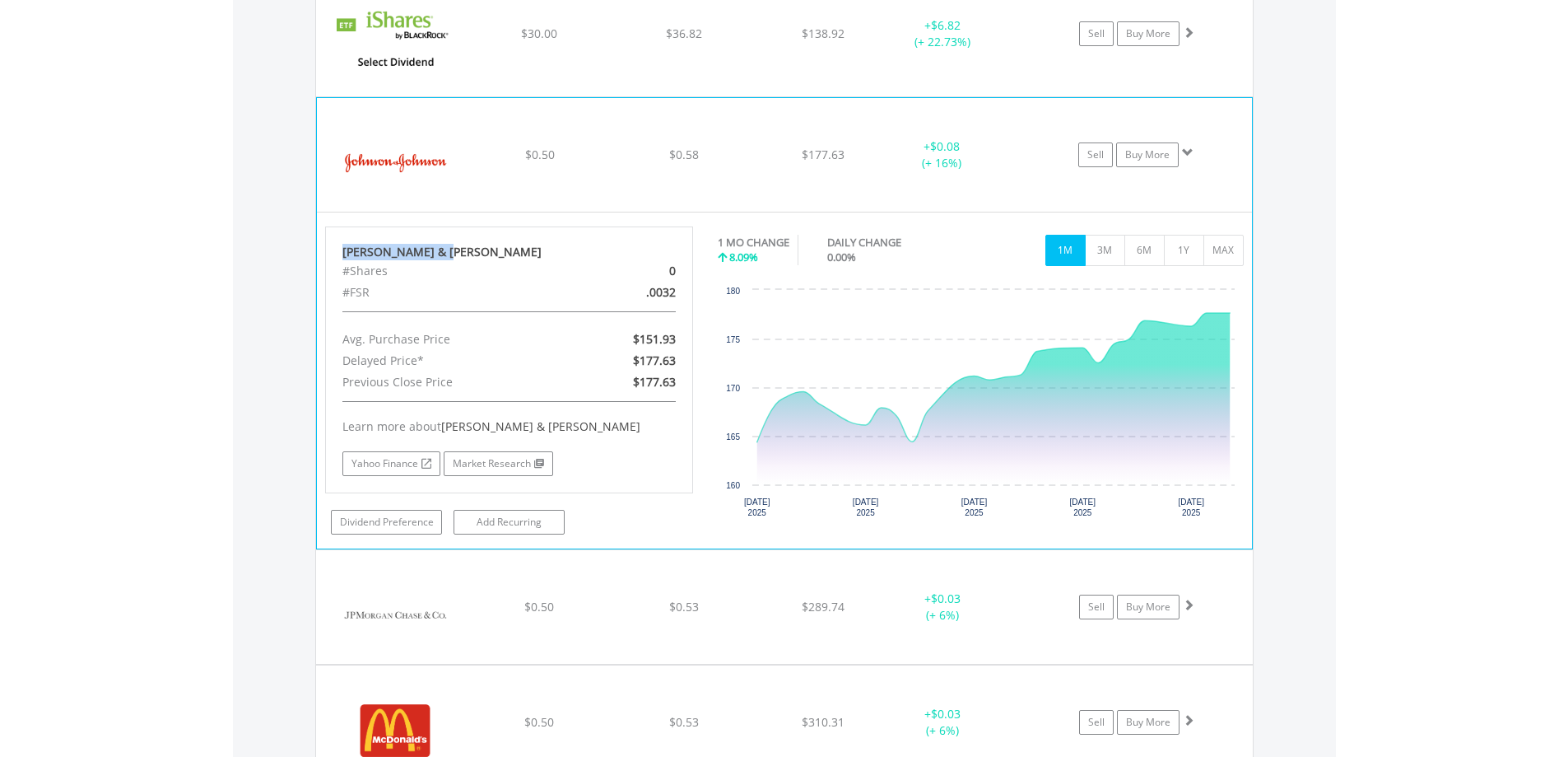
scroll to position [4235, 0]
click at [394, 172] on img at bounding box center [396, 162] width 142 height 89
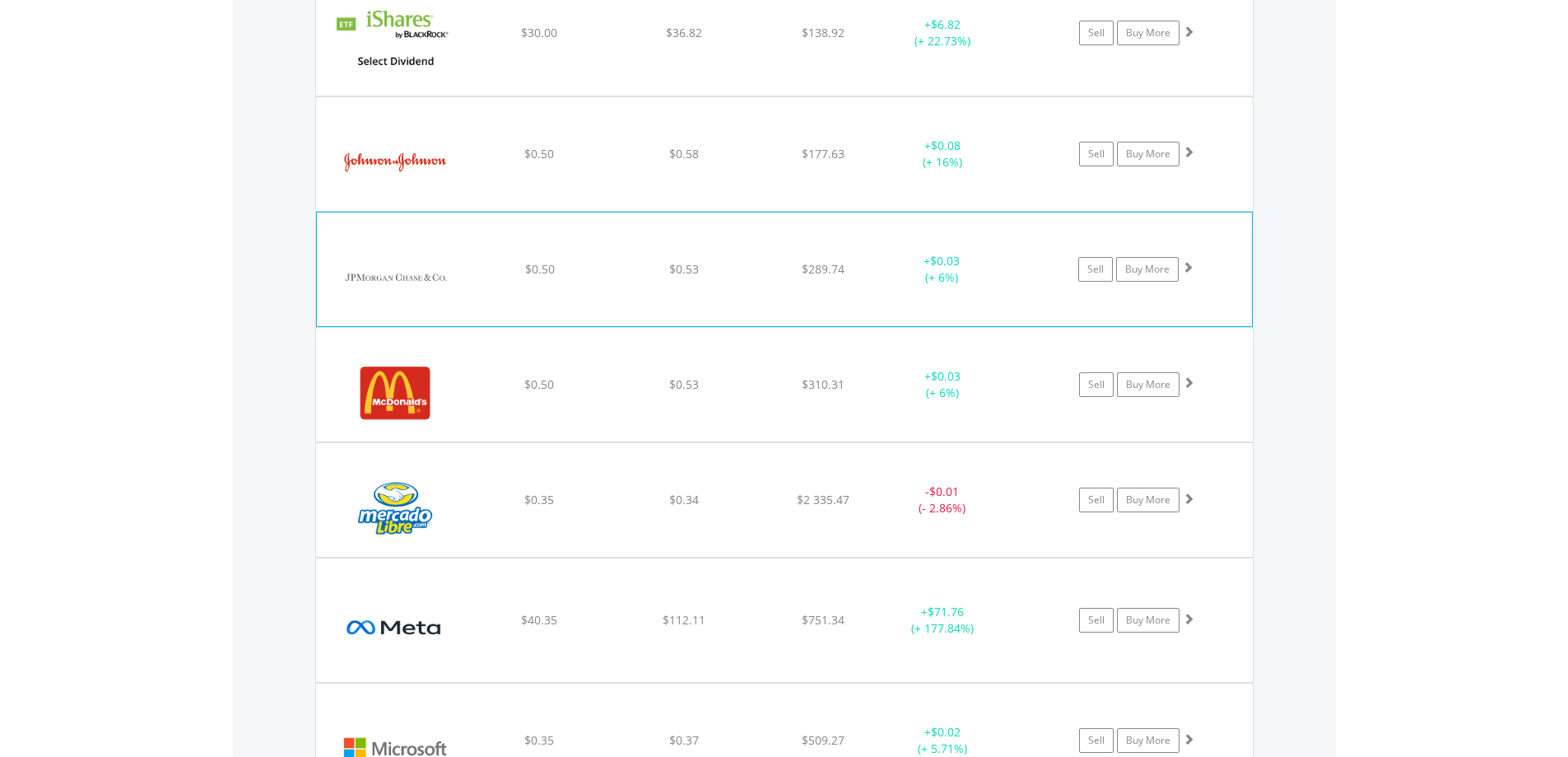
click at [399, 266] on img at bounding box center [396, 277] width 142 height 89
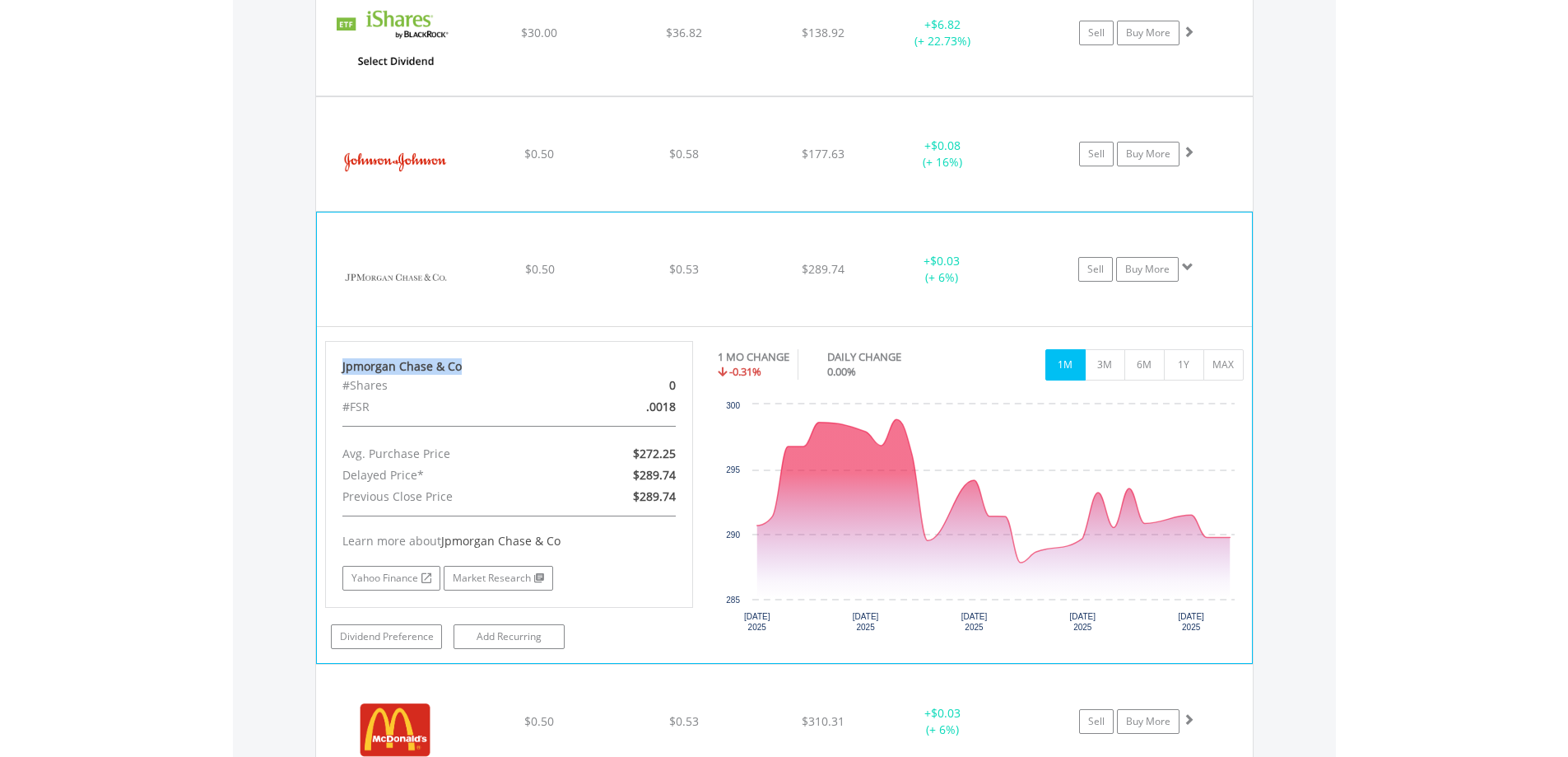
drag, startPoint x: 460, startPoint y: 364, endPoint x: 336, endPoint y: 369, distance: 124.1
click at [336, 369] on div "Jpmorgan Chase & Co #Shares 0 #FSR .0018 Avg. Purchase Price $272.25 Delayed Pr…" at bounding box center [509, 473] width 369 height 266
copy div "Jpmorgan Chase & Co"
click at [403, 277] on img at bounding box center [396, 277] width 142 height 89
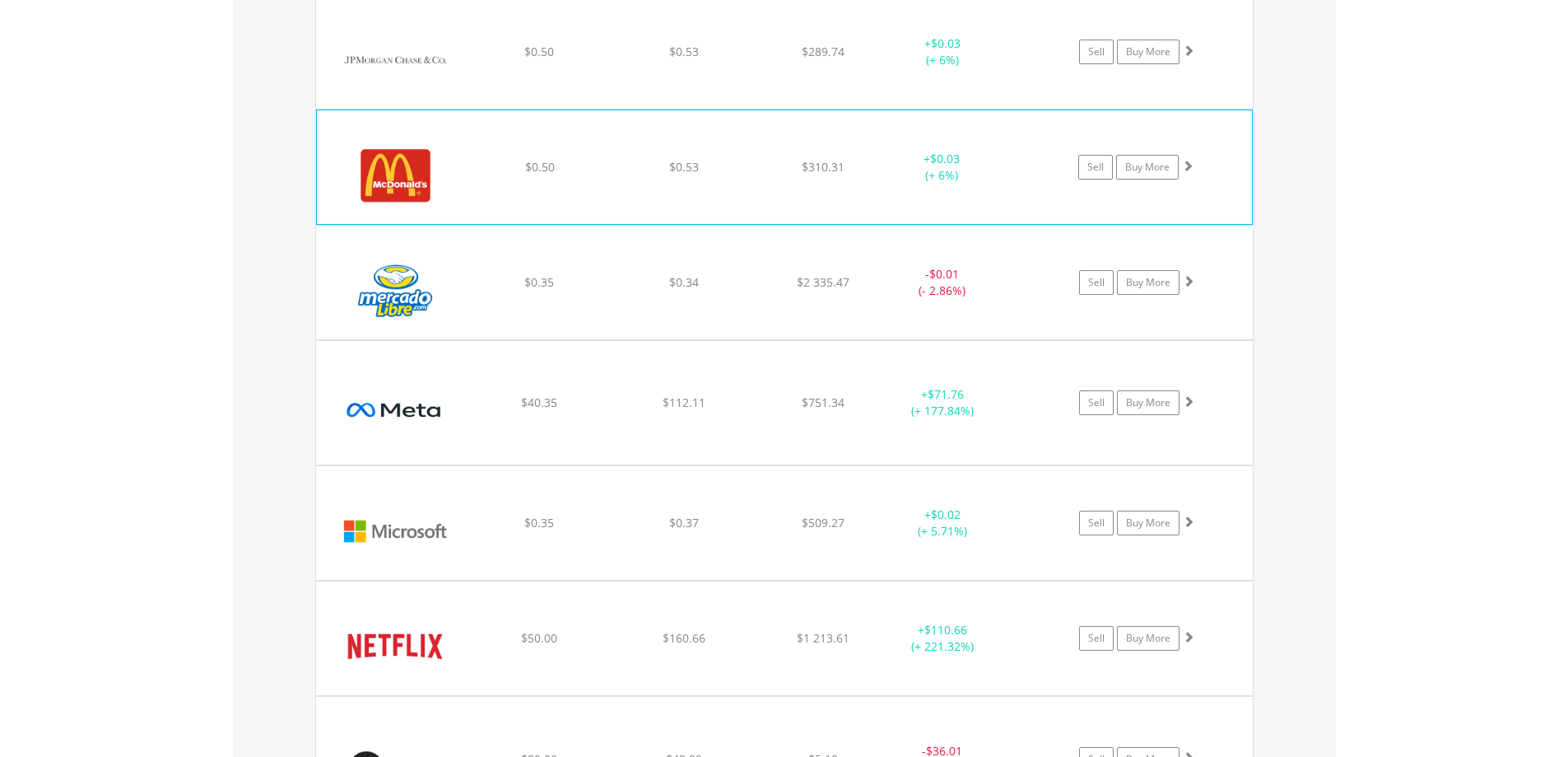
scroll to position [4481, 0]
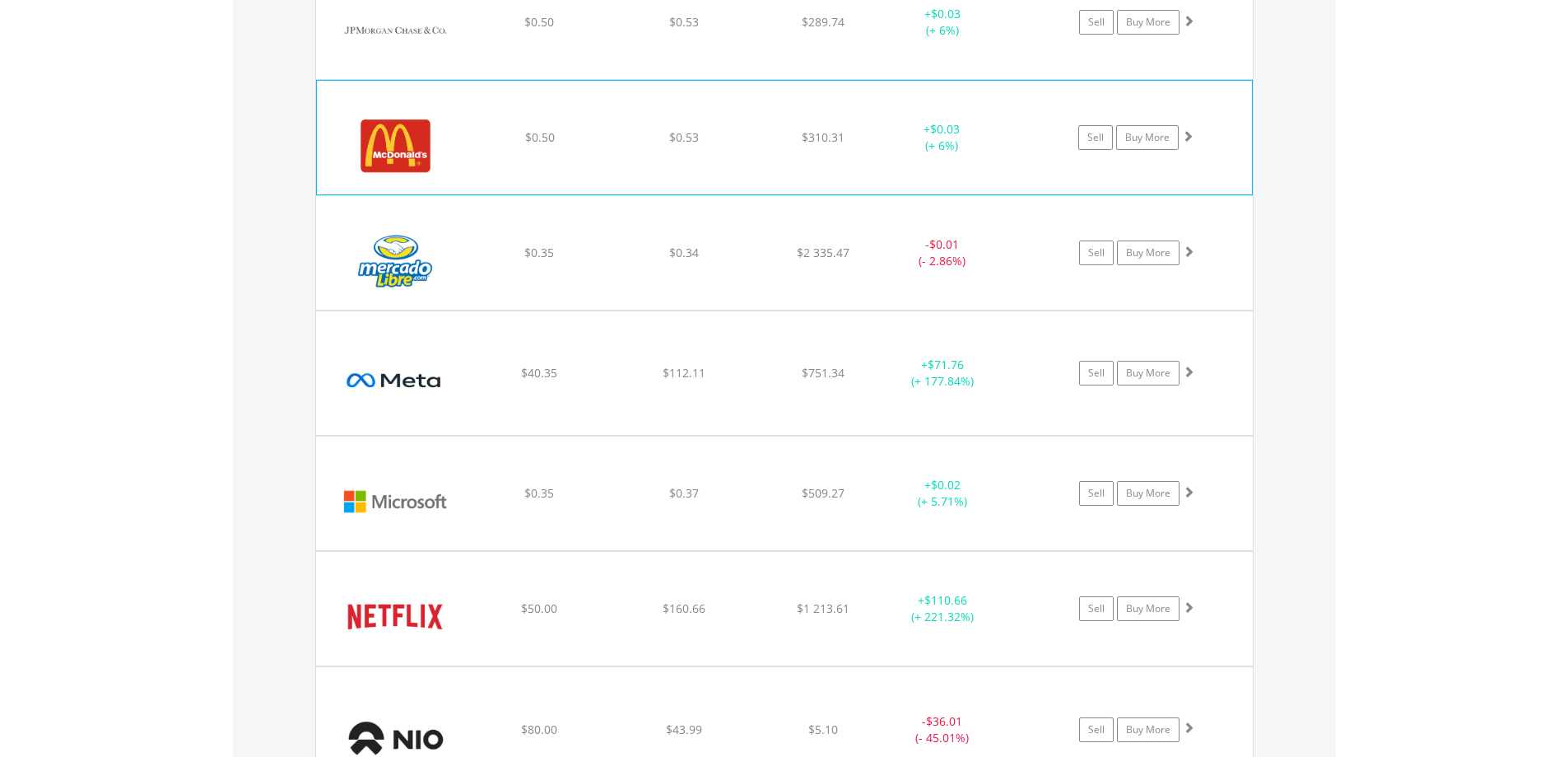
click at [404, 154] on img at bounding box center [396, 145] width 142 height 89
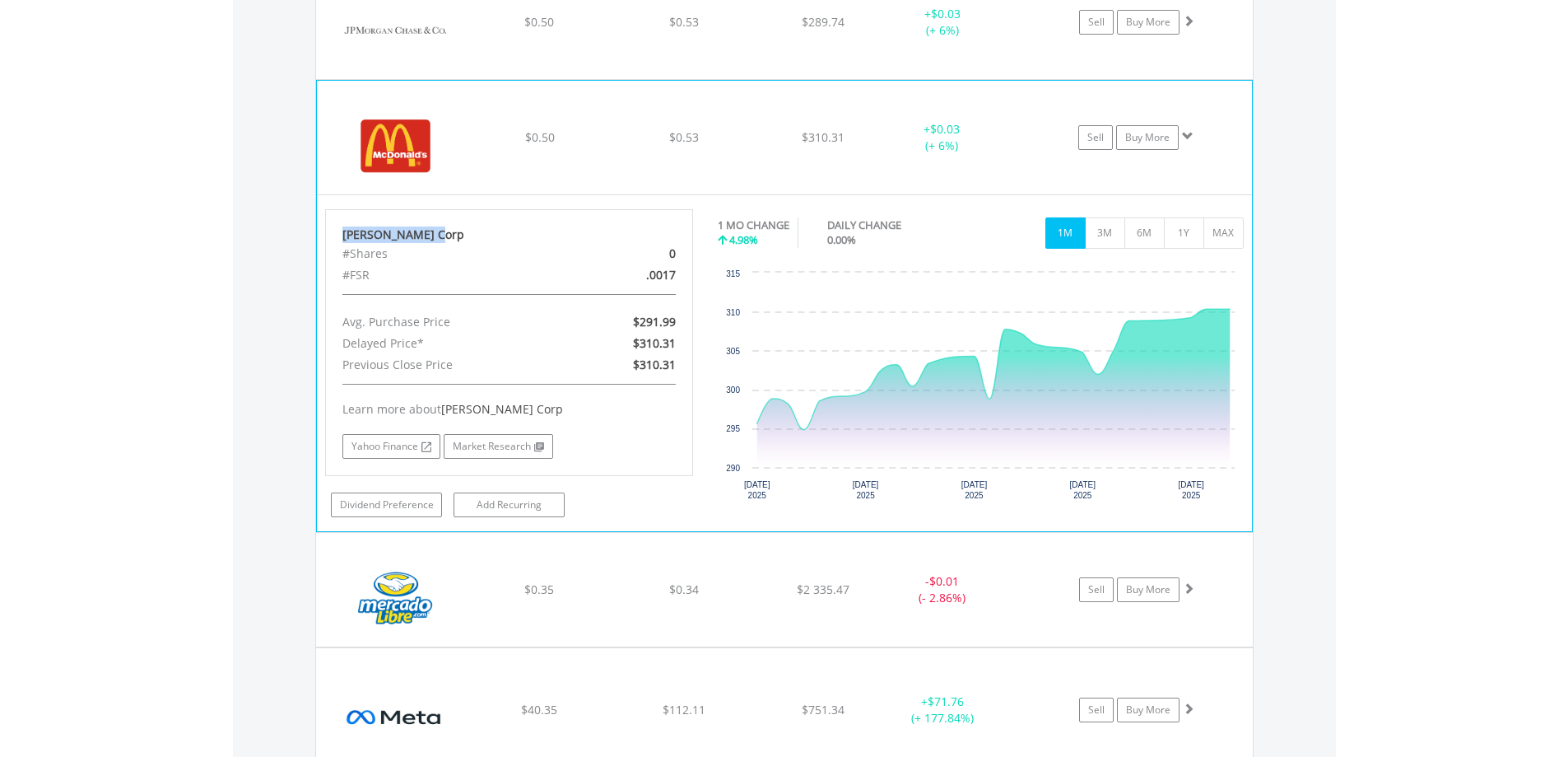
drag, startPoint x: 433, startPoint y: 233, endPoint x: 333, endPoint y: 238, distance: 100.1
click at [333, 238] on div "Mcdonald'S Corp #Shares 0 #FSR .0017 Avg. Purchase Price $291.99 Delayed Price*…" at bounding box center [509, 342] width 369 height 266
copy div "Mcdonald'S Corp"
